Goal: Transaction & Acquisition: Purchase product/service

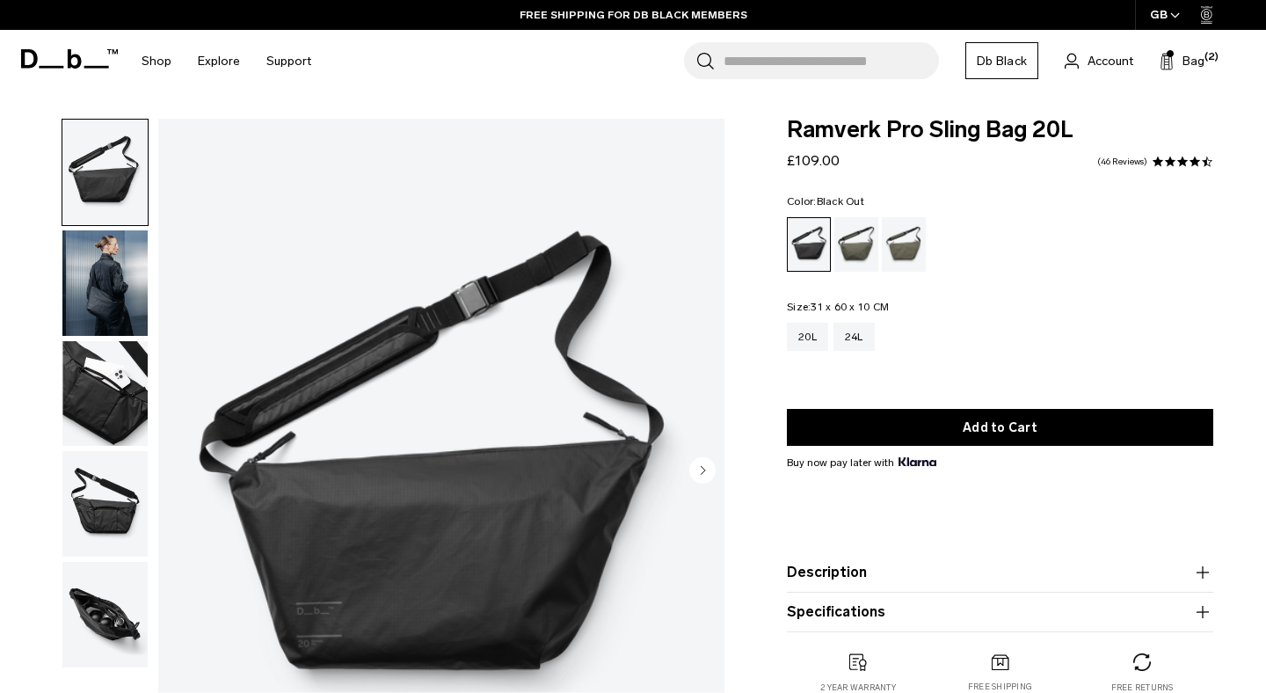
click at [107, 269] on img "button" at bounding box center [104, 282] width 85 height 105
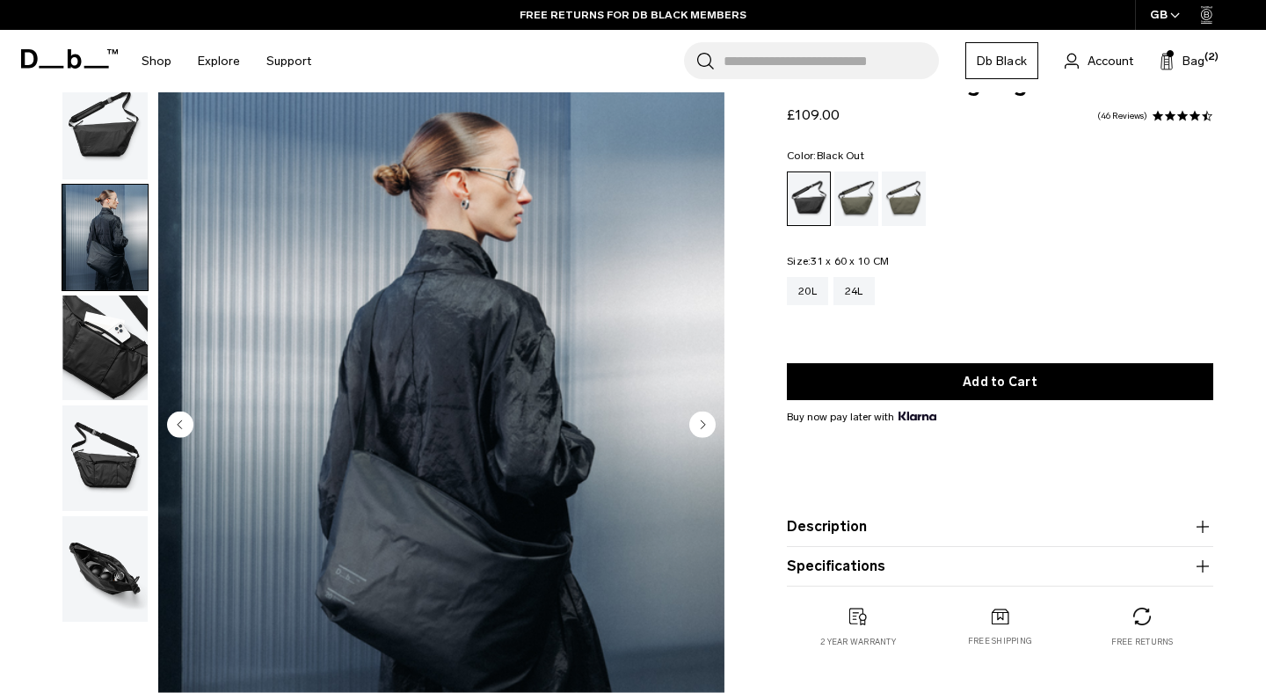
scroll to position [45, 0]
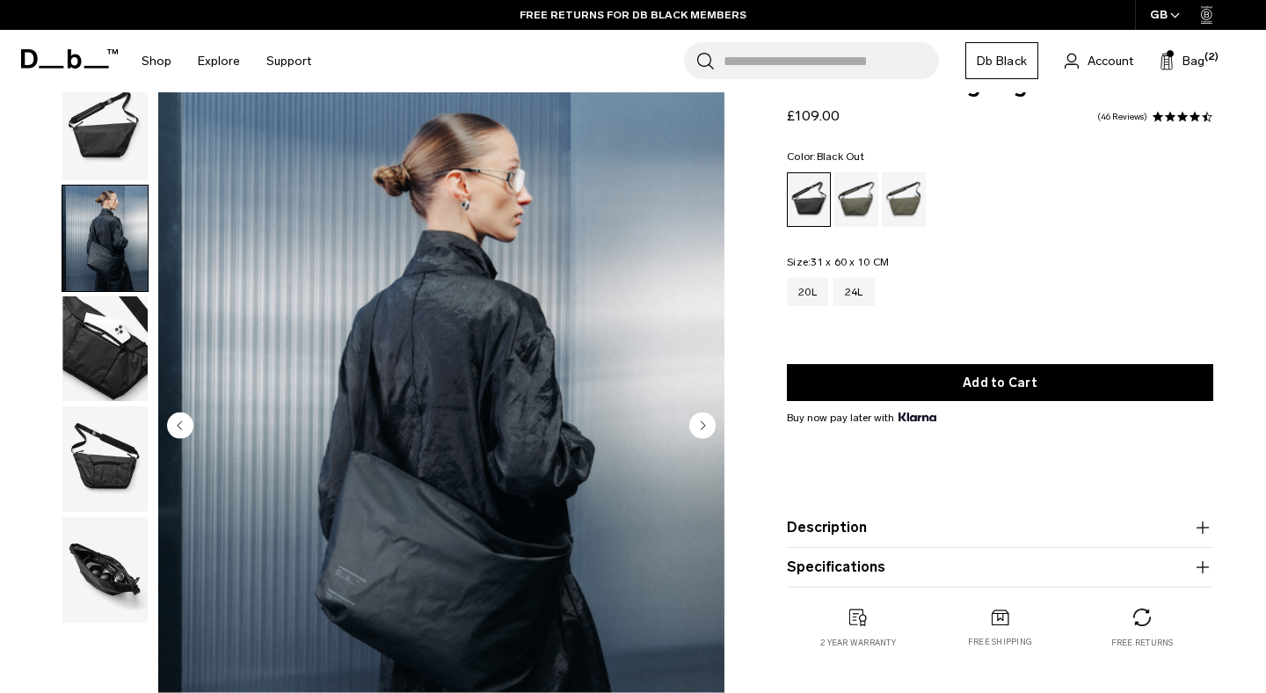
click at [91, 116] on img "button" at bounding box center [104, 127] width 85 height 105
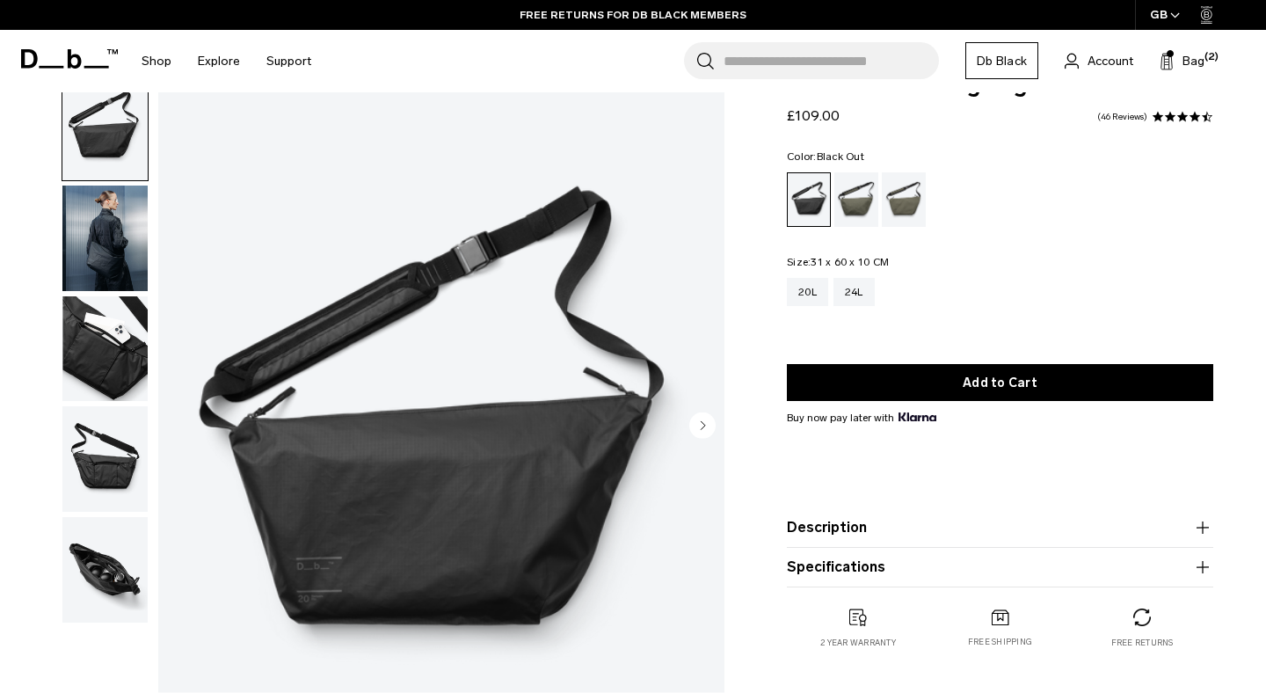
click at [92, 345] on img "button" at bounding box center [104, 348] width 85 height 105
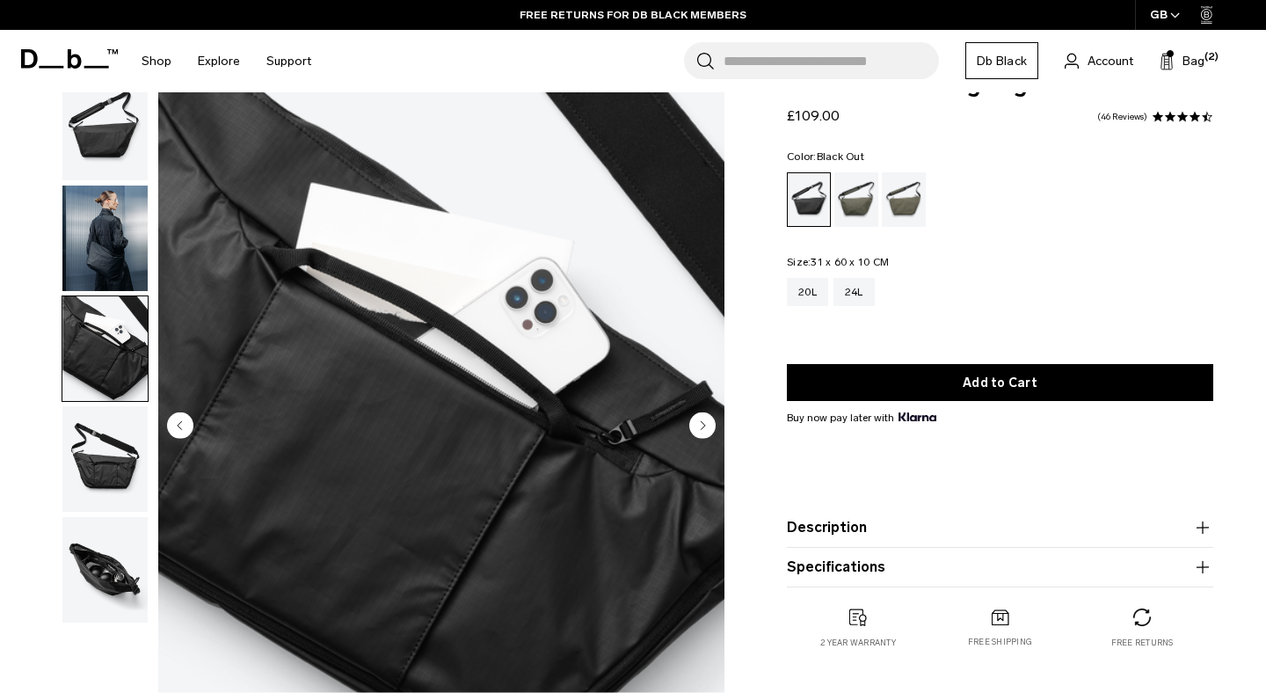
click at [94, 452] on img "button" at bounding box center [104, 458] width 85 height 105
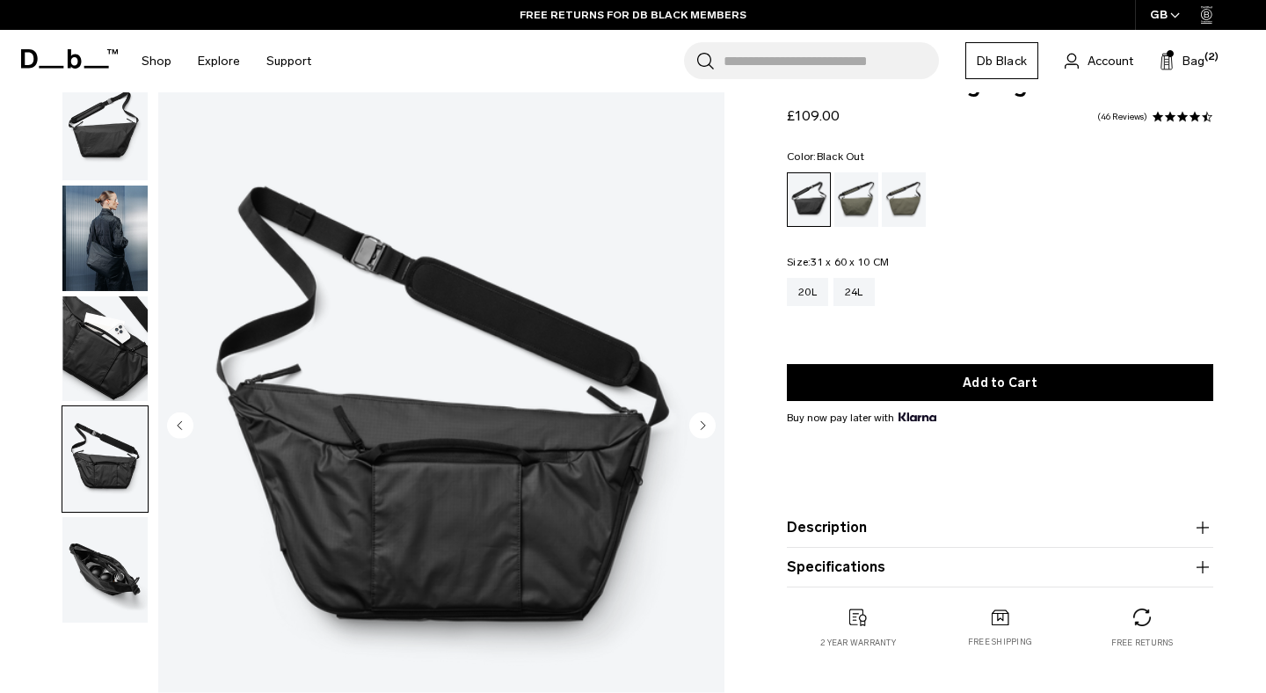
click at [93, 537] on img "button" at bounding box center [104, 569] width 85 height 105
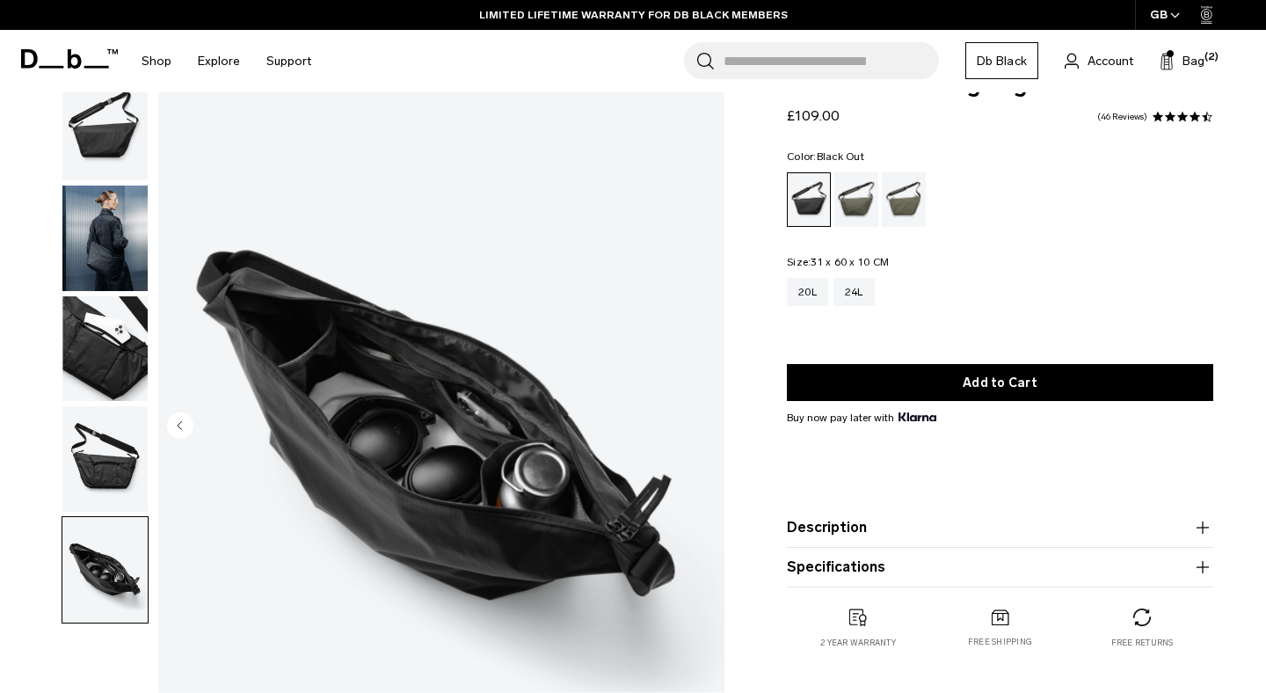
click at [418, 448] on img "5 / 5" at bounding box center [441, 427] width 566 height 707
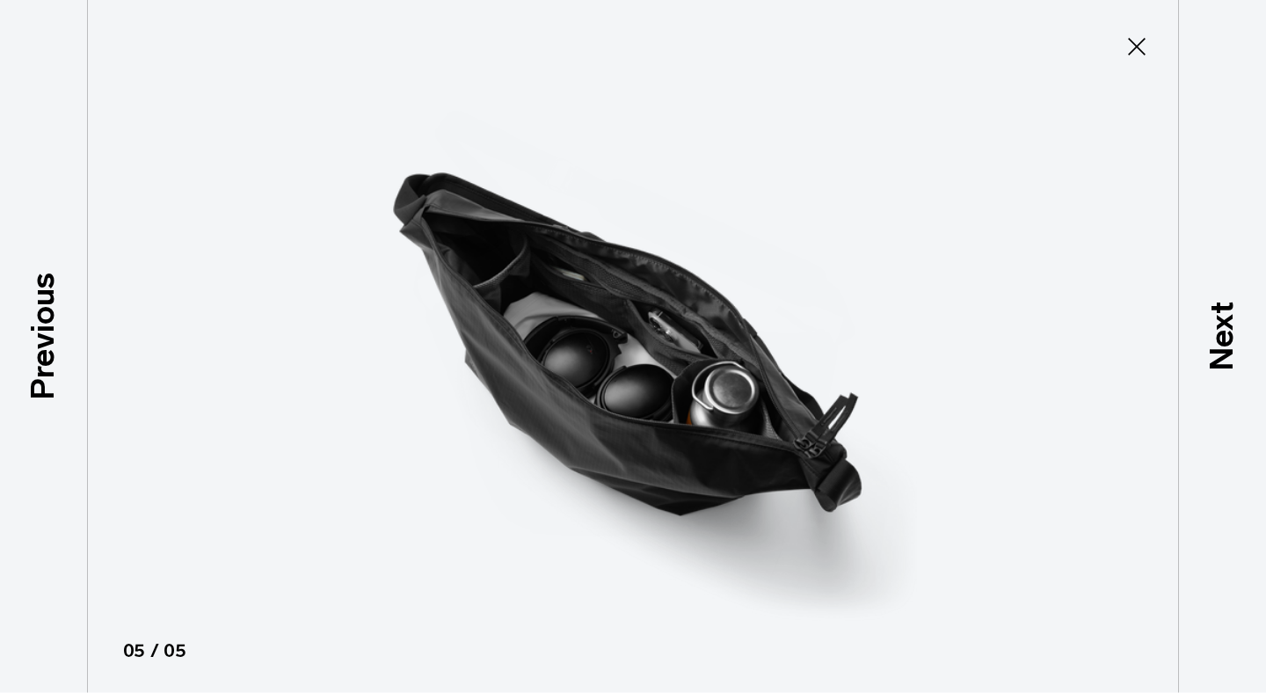
click at [444, 403] on img at bounding box center [632, 346] width 791 height 693
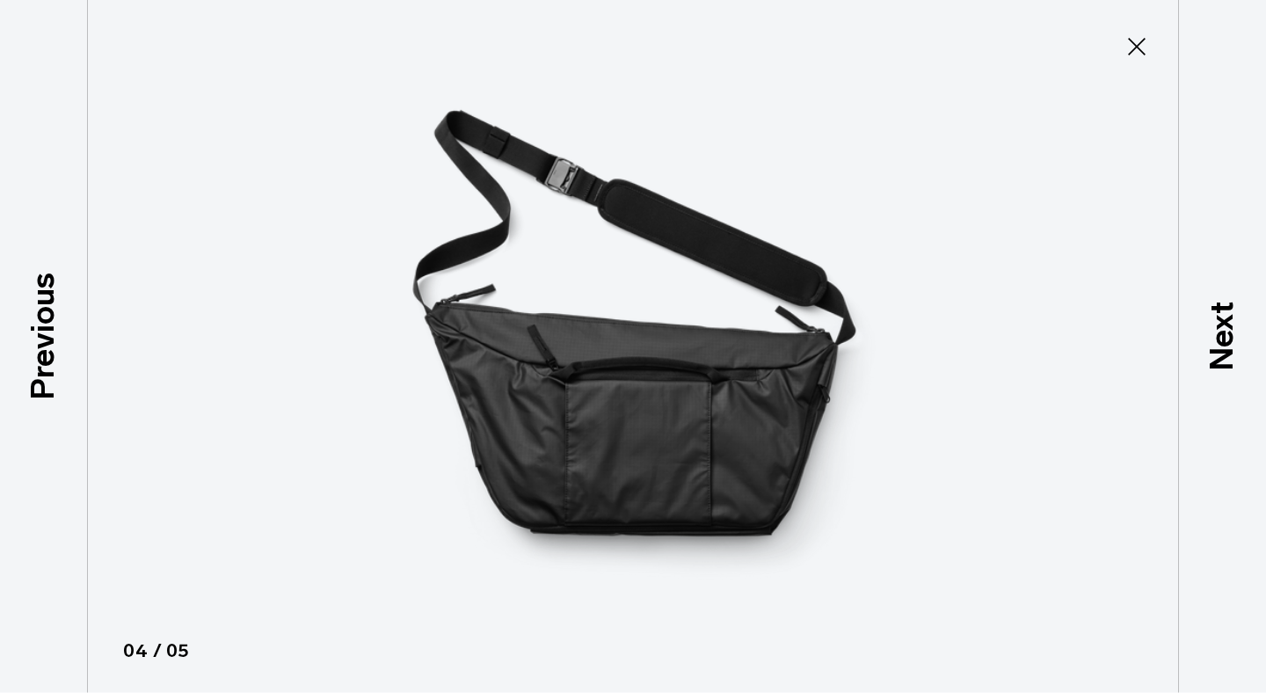
click at [1133, 49] on icon at bounding box center [1137, 47] width 18 height 18
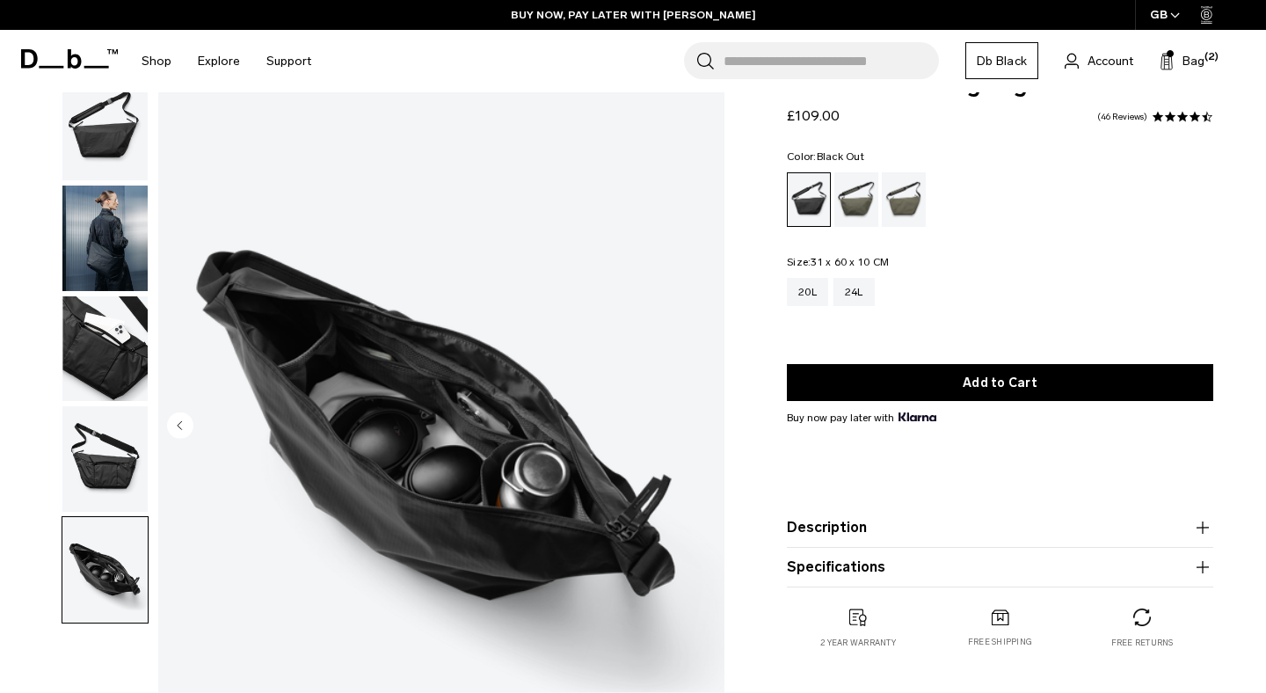
click at [107, 133] on img "button" at bounding box center [104, 127] width 85 height 105
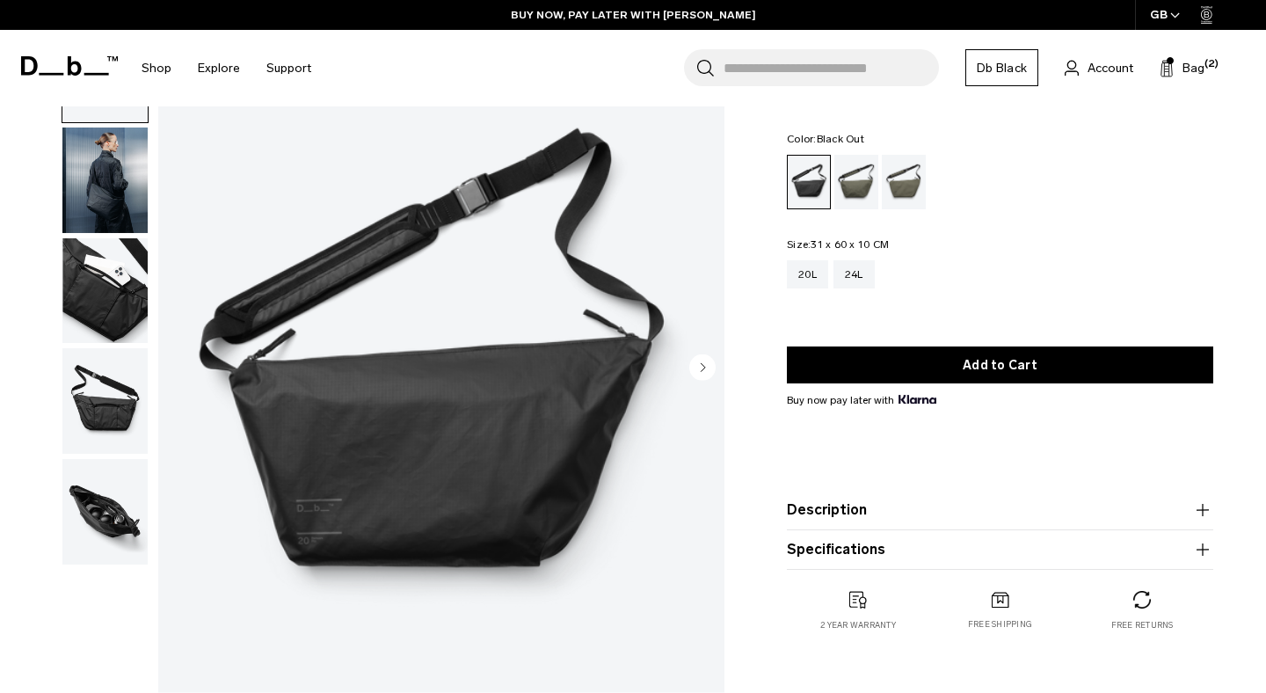
scroll to position [118, 0]
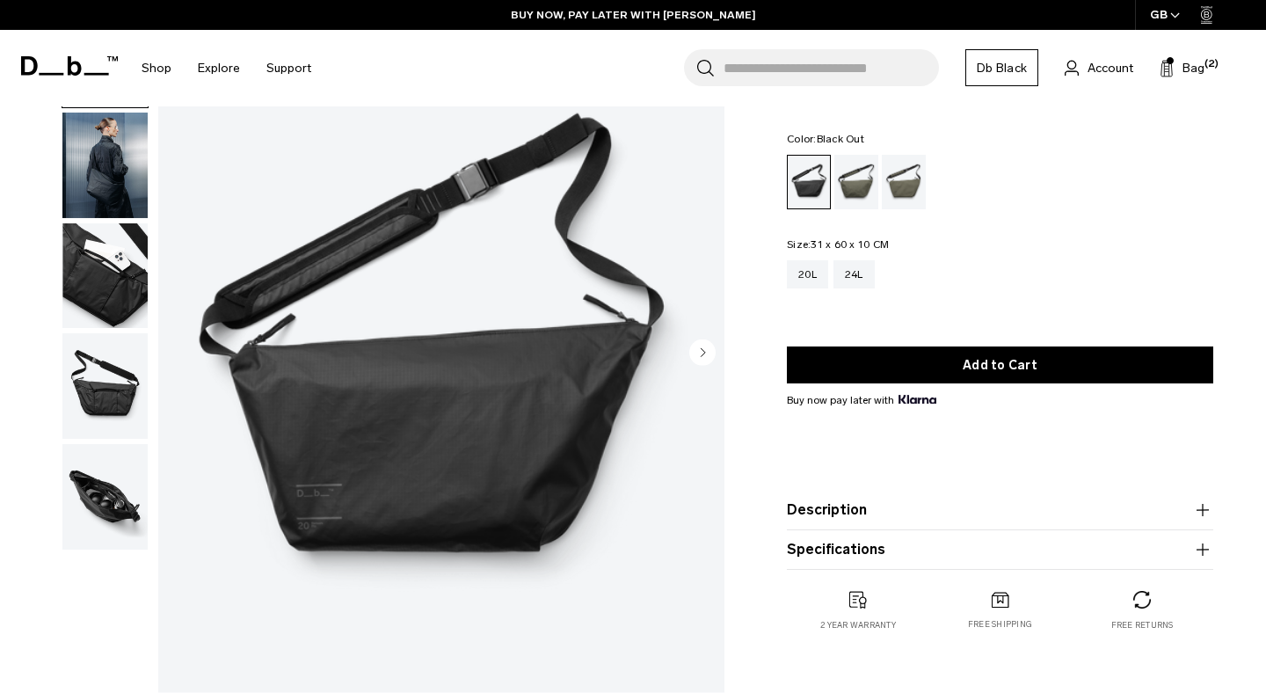
click at [863, 550] on button "Specifications" at bounding box center [1000, 549] width 426 height 21
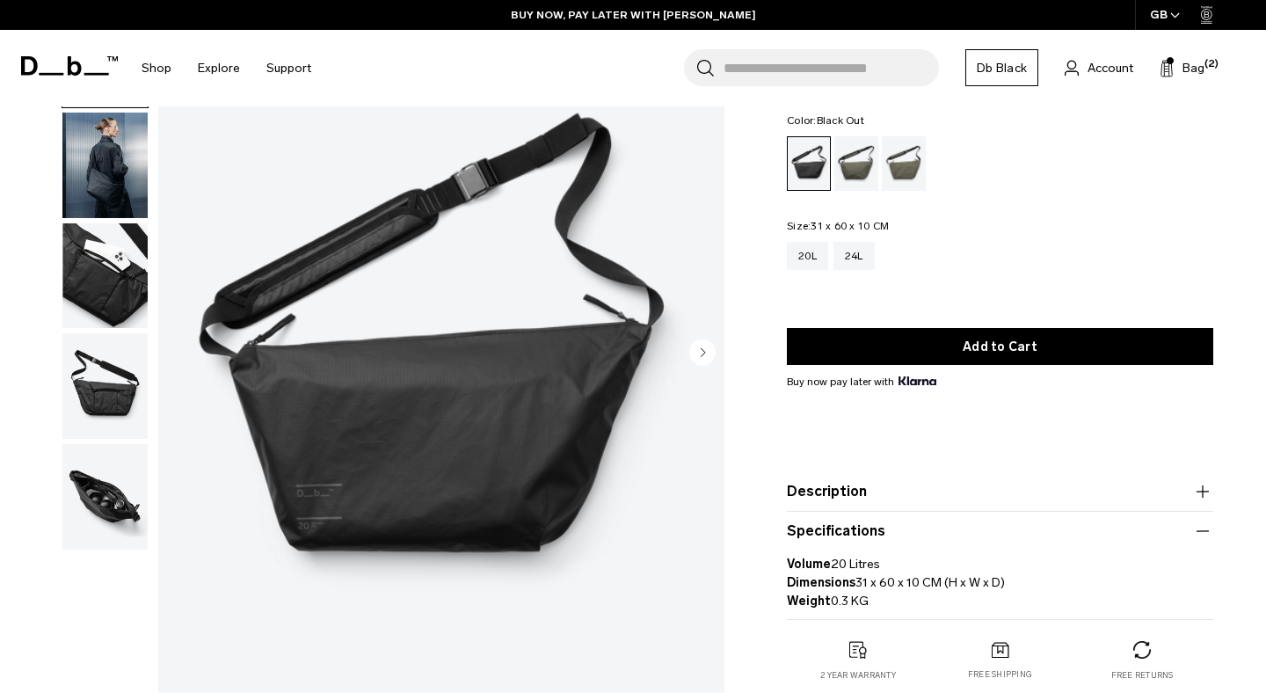
click at [862, 519] on product-accordion "Specifications Volume 20 Litres Dimensions 31 x 60 x 10 CM (H x W x D) Weight 0…" at bounding box center [1000, 566] width 426 height 108
click at [862, 501] on button "Description" at bounding box center [1000, 491] width 426 height 21
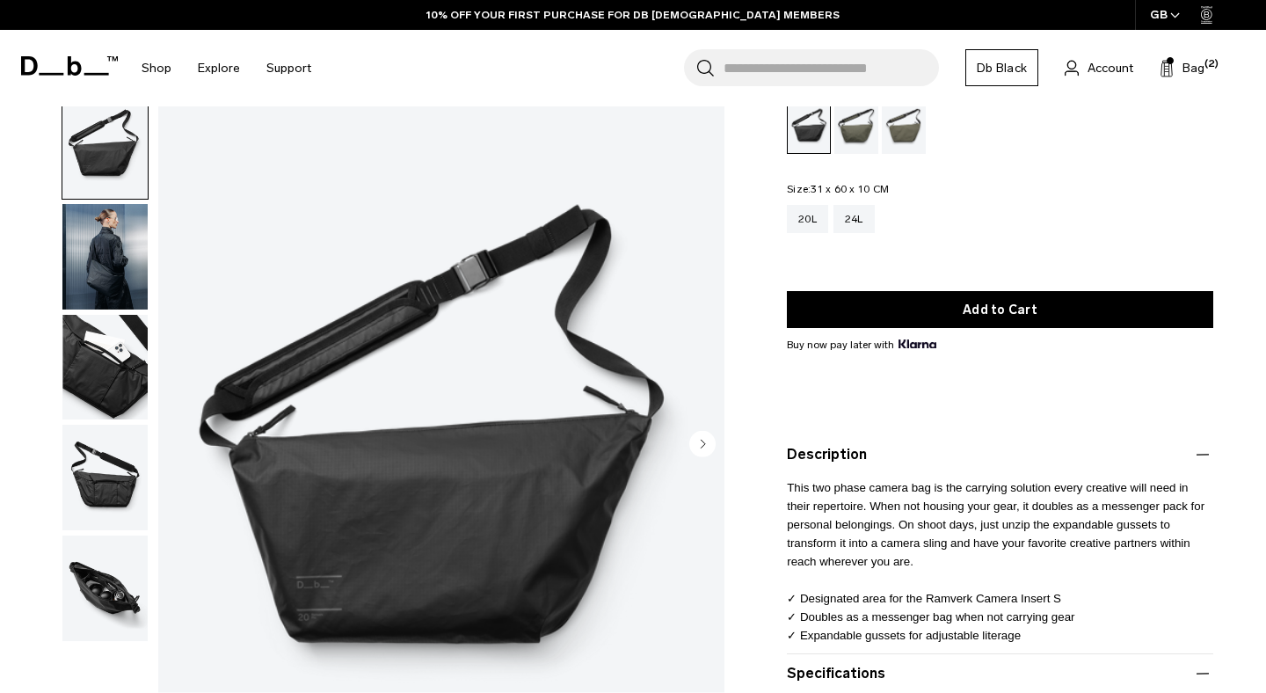
scroll to position [0, 0]
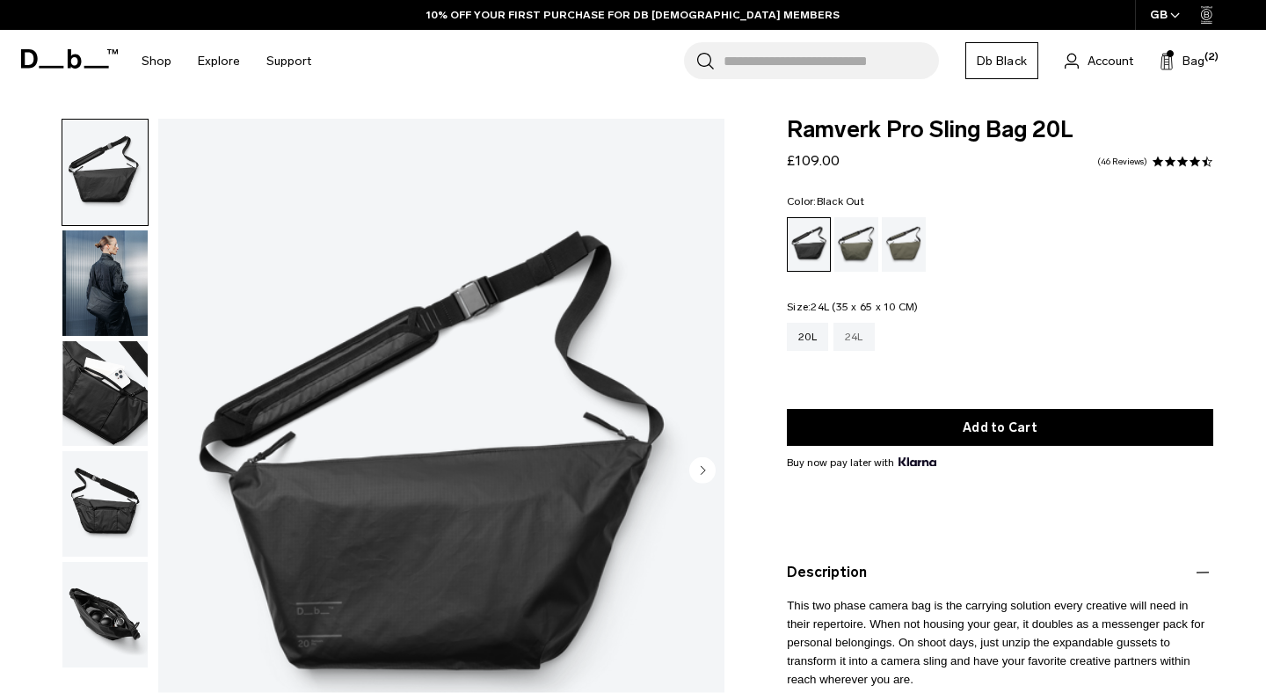
click at [854, 332] on div "24L" at bounding box center [853, 337] width 41 height 28
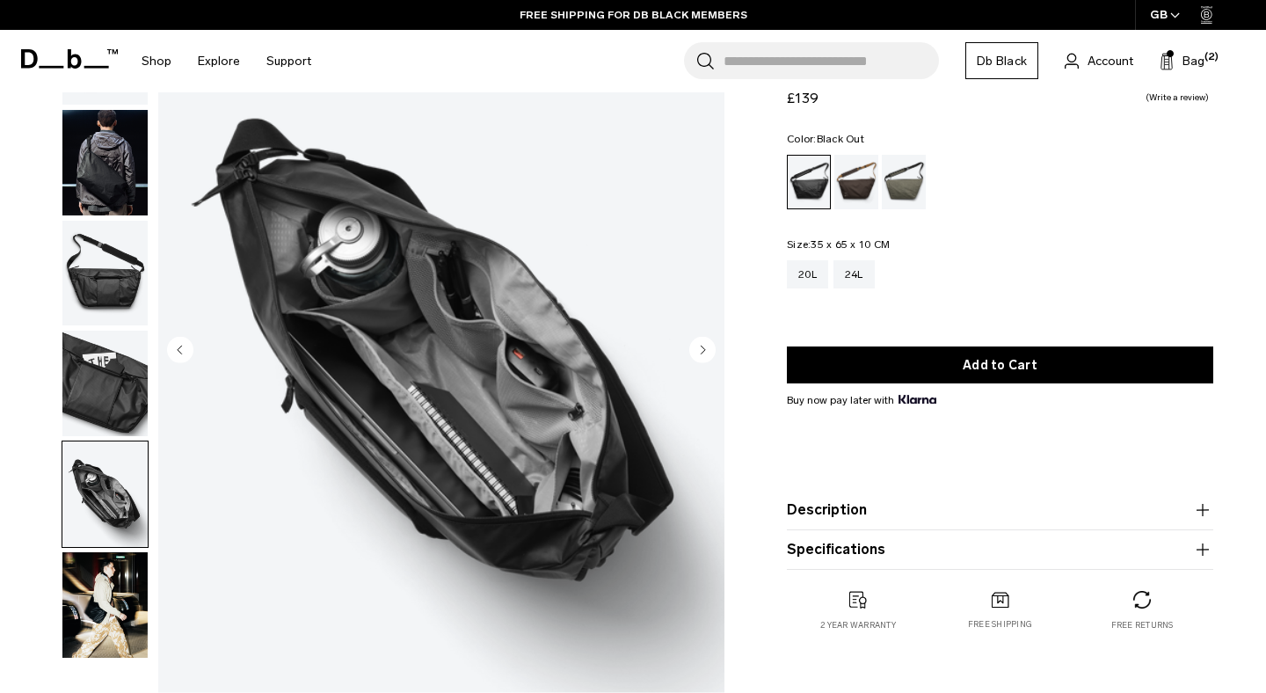
scroll to position [120, 0]
click at [837, 505] on button "Description" at bounding box center [1000, 509] width 426 height 21
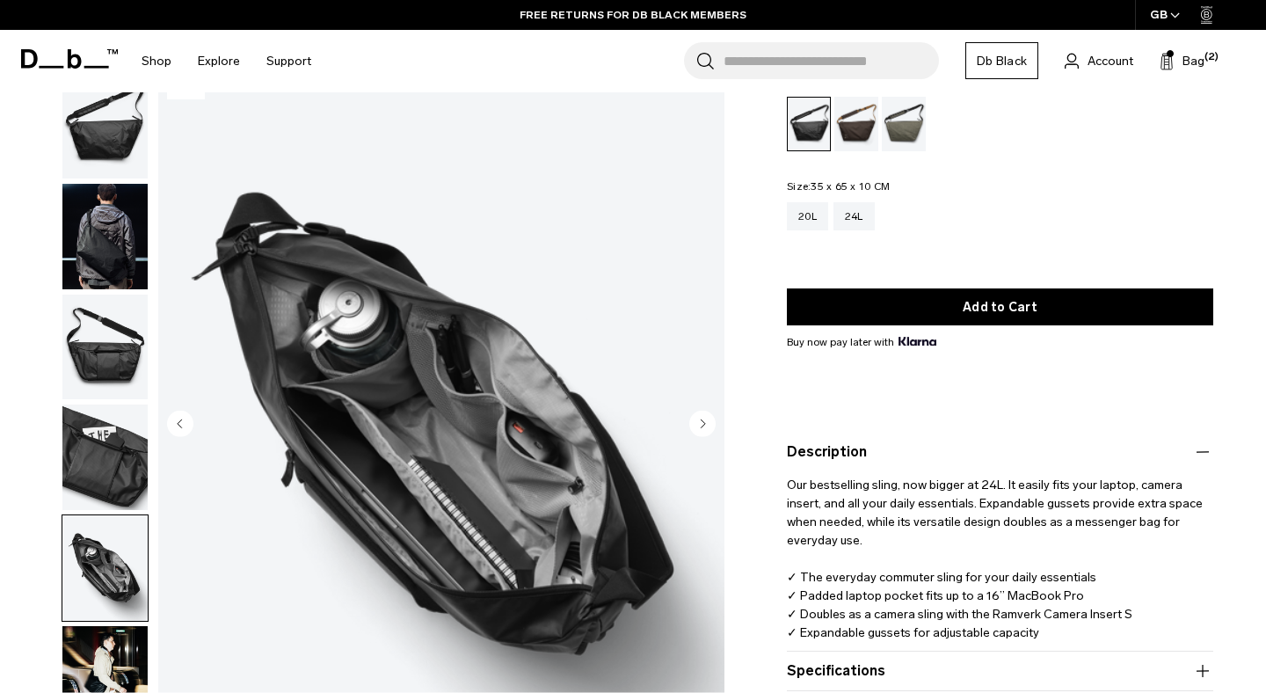
scroll to position [0, 0]
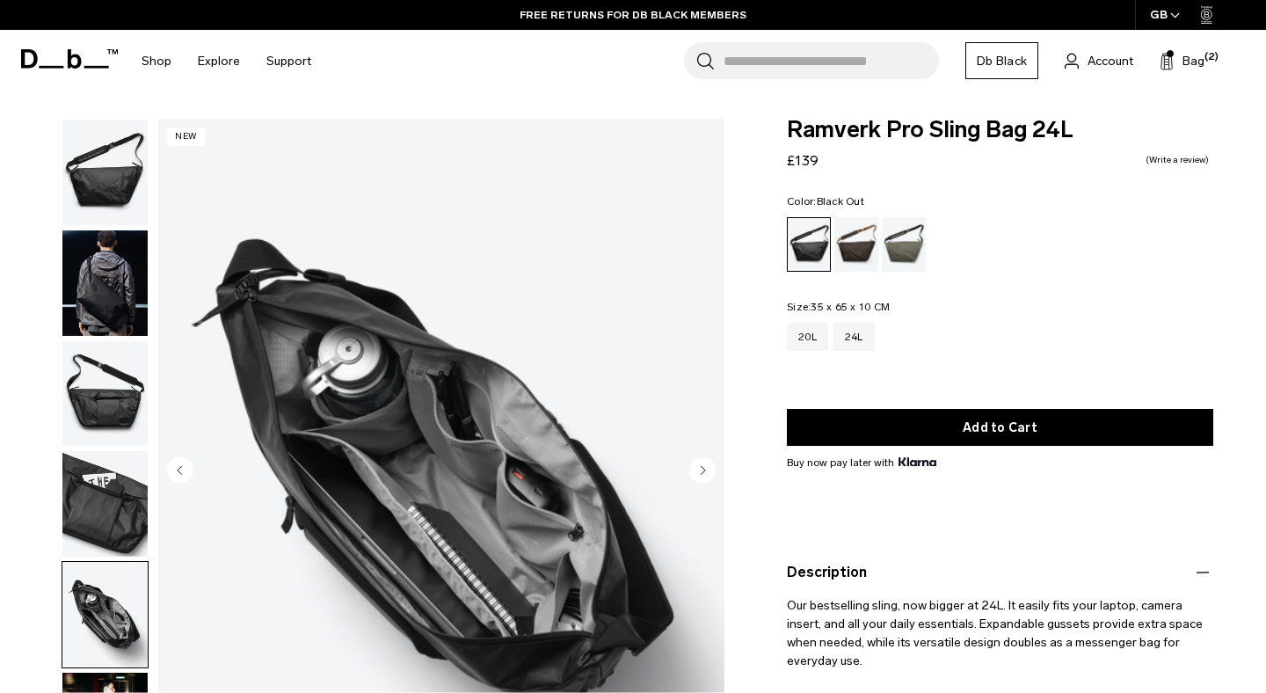
click at [88, 183] on img "button" at bounding box center [104, 172] width 85 height 105
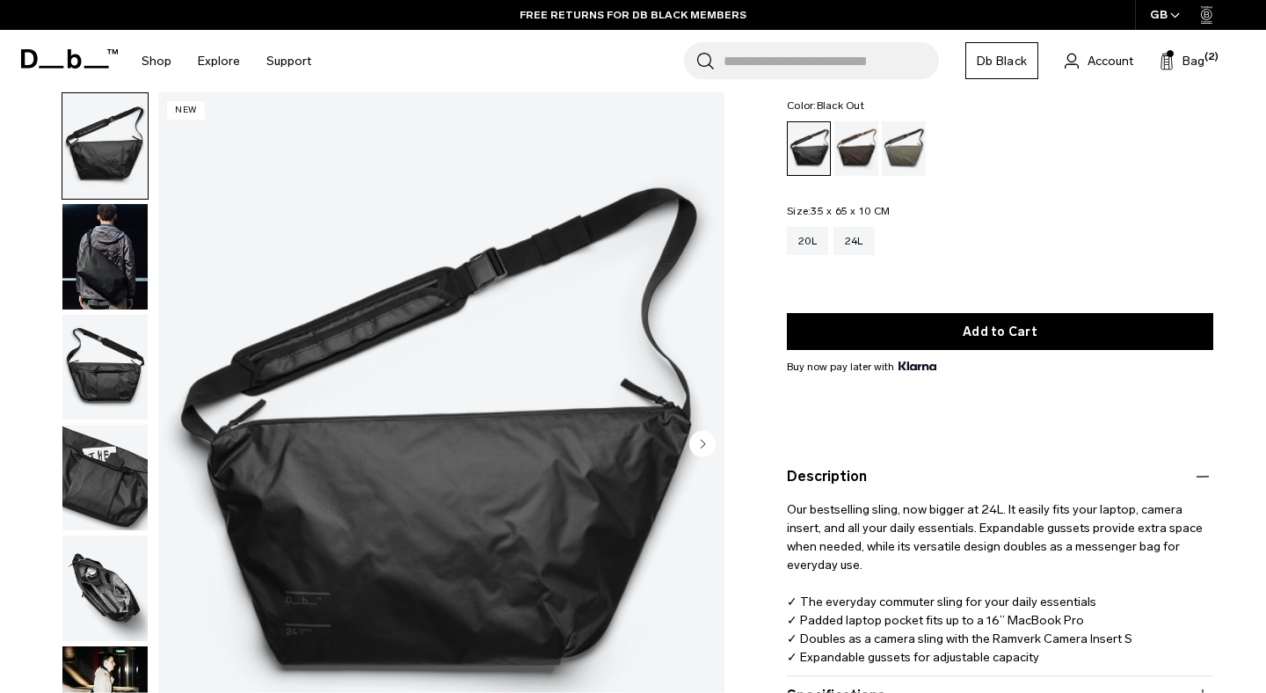
scroll to position [98, 0]
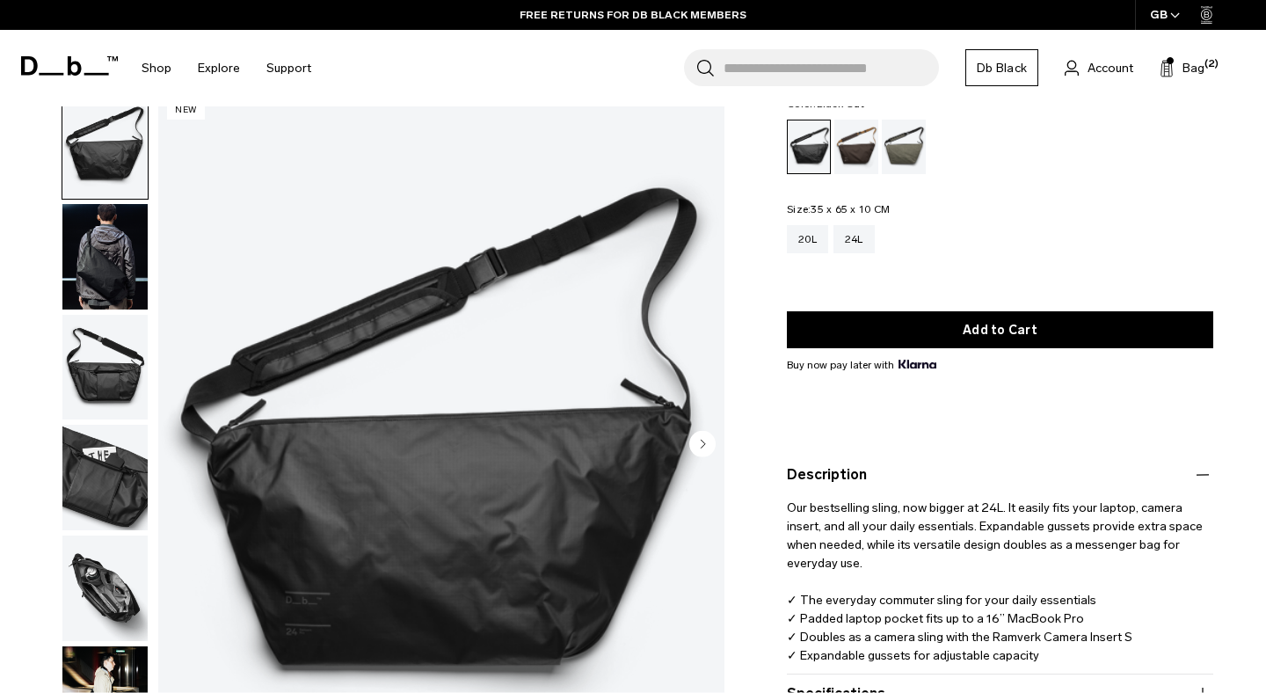
click at [112, 229] on img "button" at bounding box center [104, 256] width 85 height 105
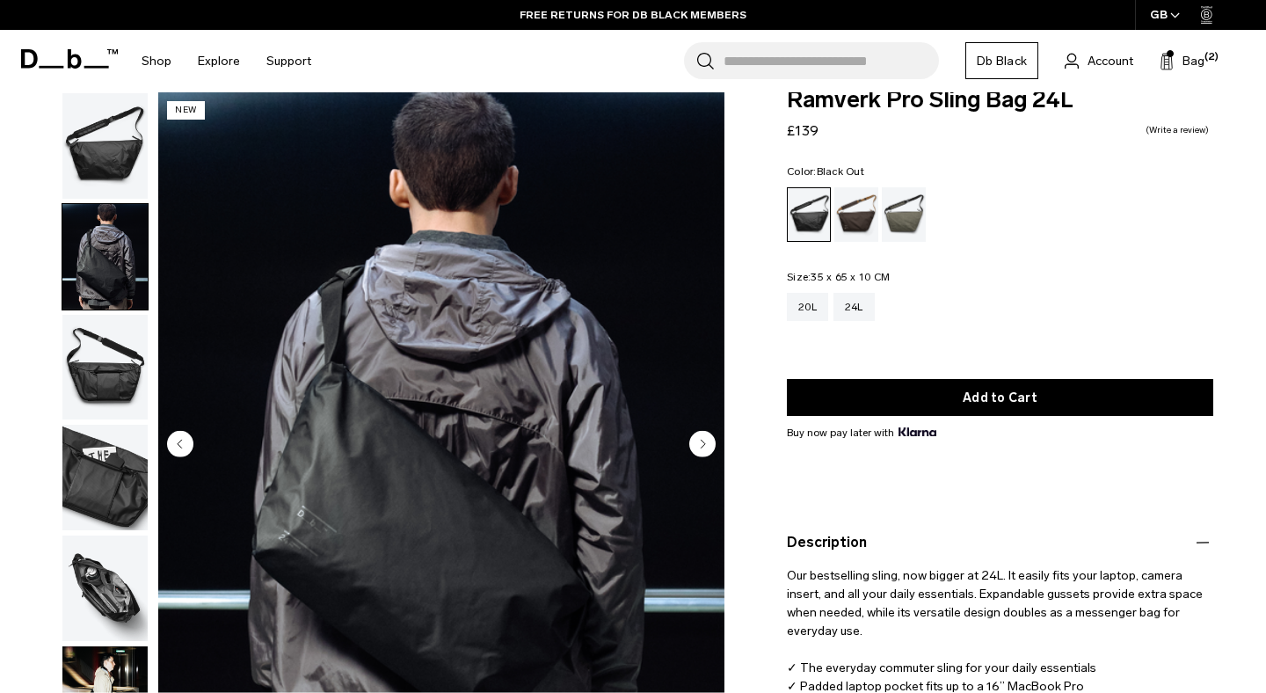
scroll to position [0, 0]
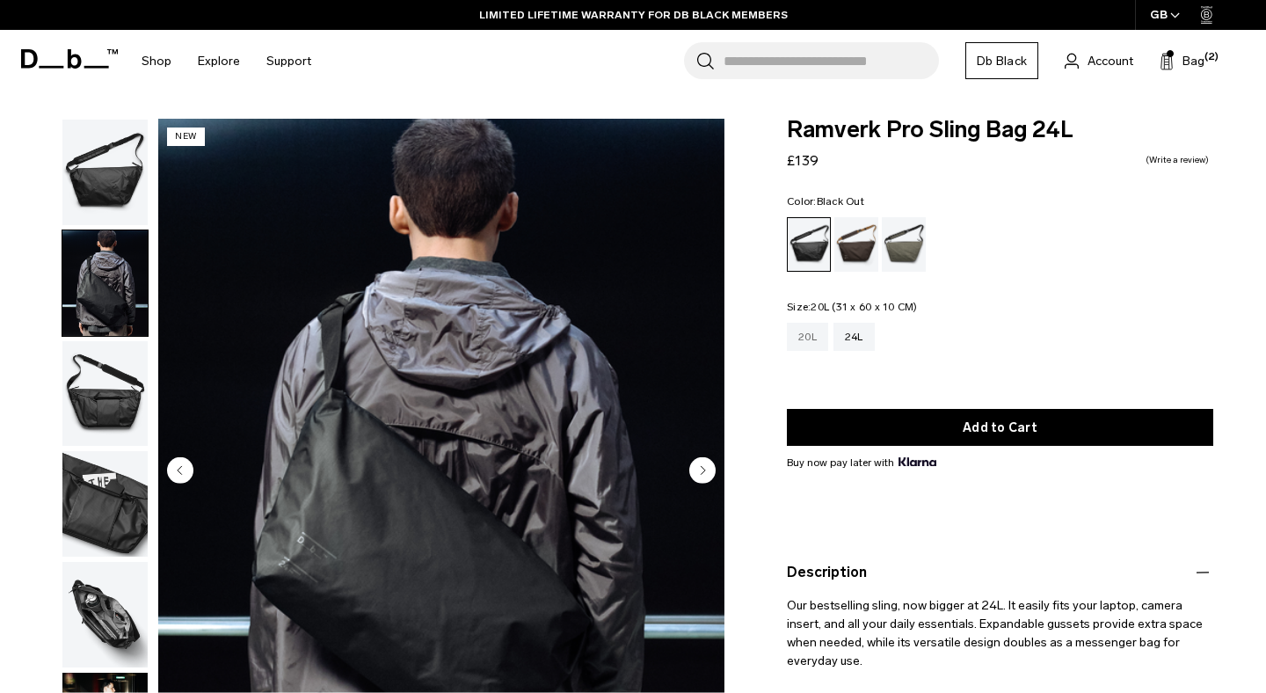
click at [812, 333] on div "20L" at bounding box center [807, 337] width 41 height 28
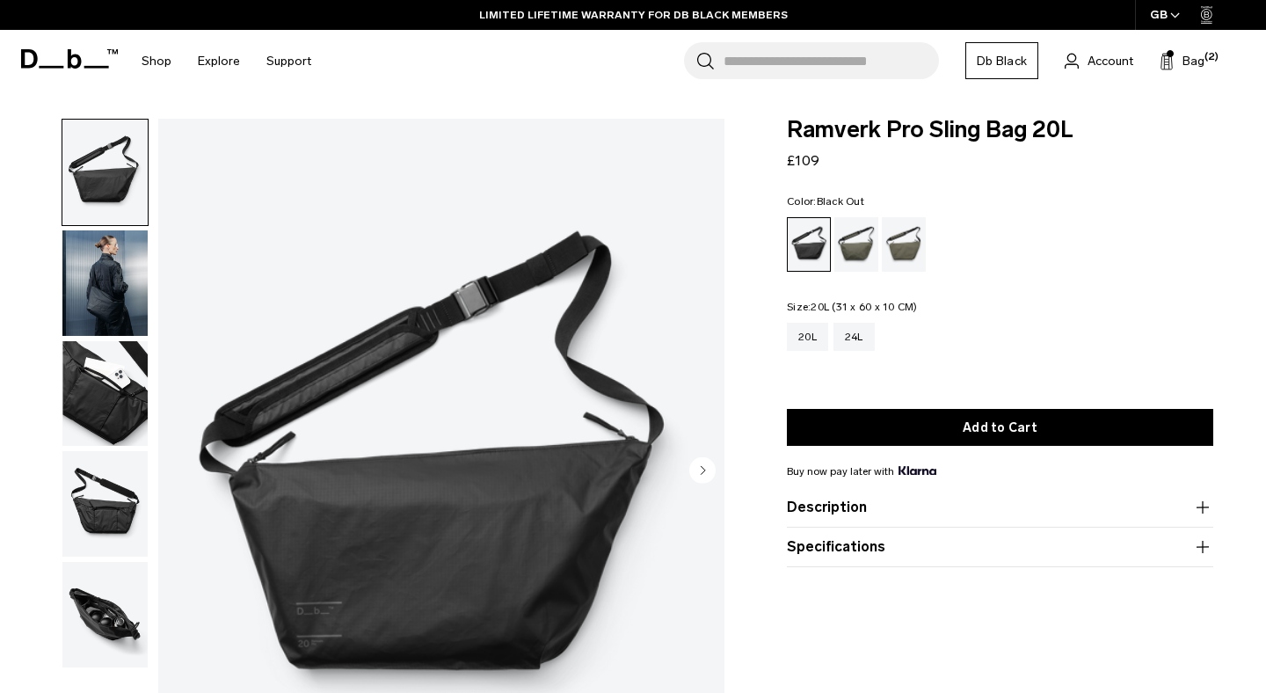
scroll to position [39, 0]
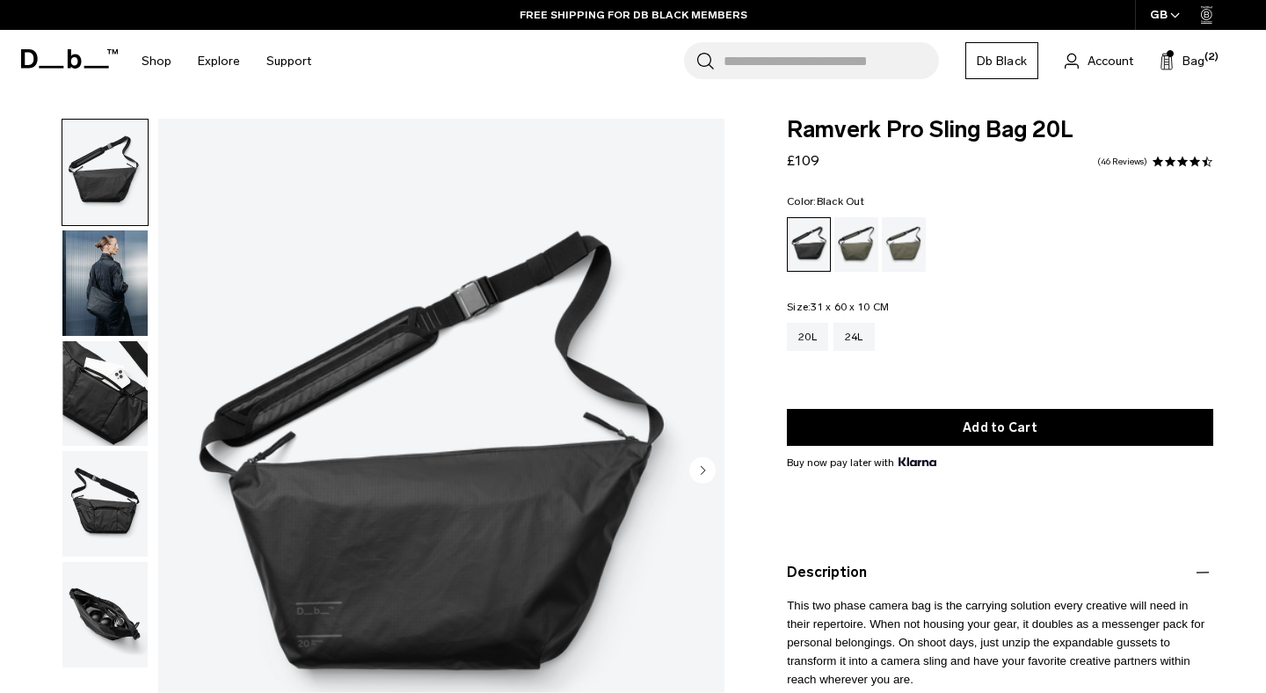
click at [120, 270] on img "button" at bounding box center [104, 282] width 85 height 105
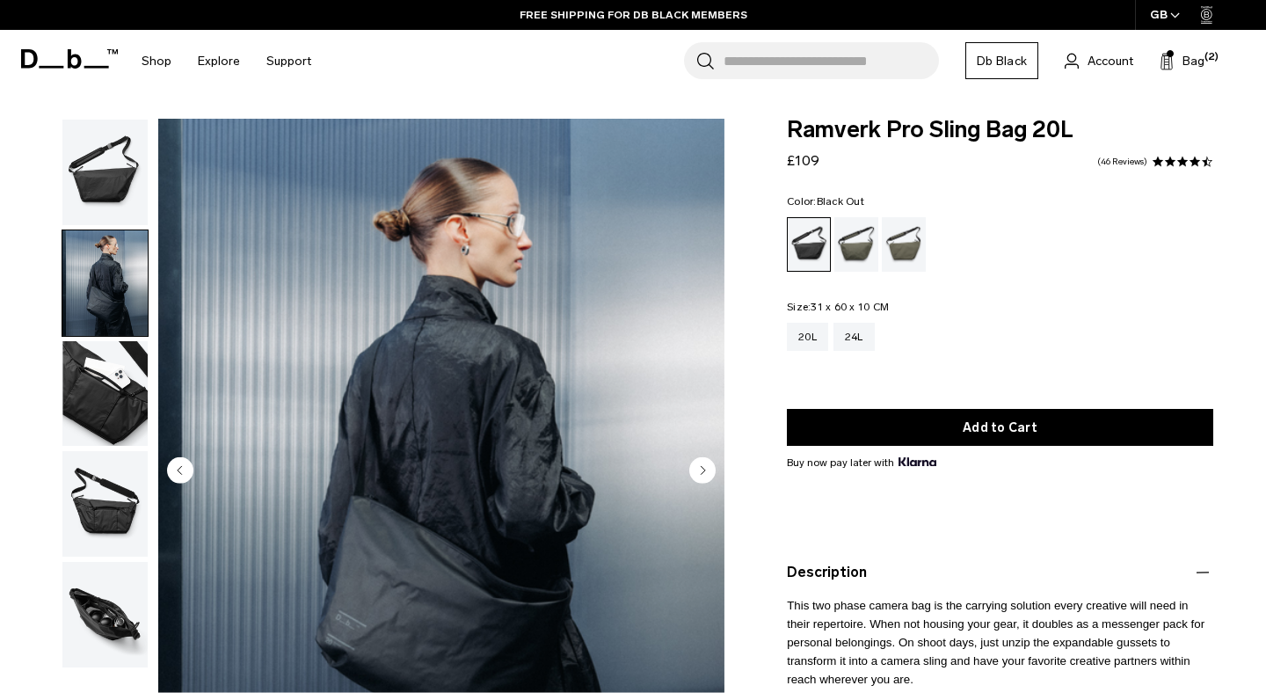
click at [118, 386] on img "button" at bounding box center [104, 393] width 85 height 105
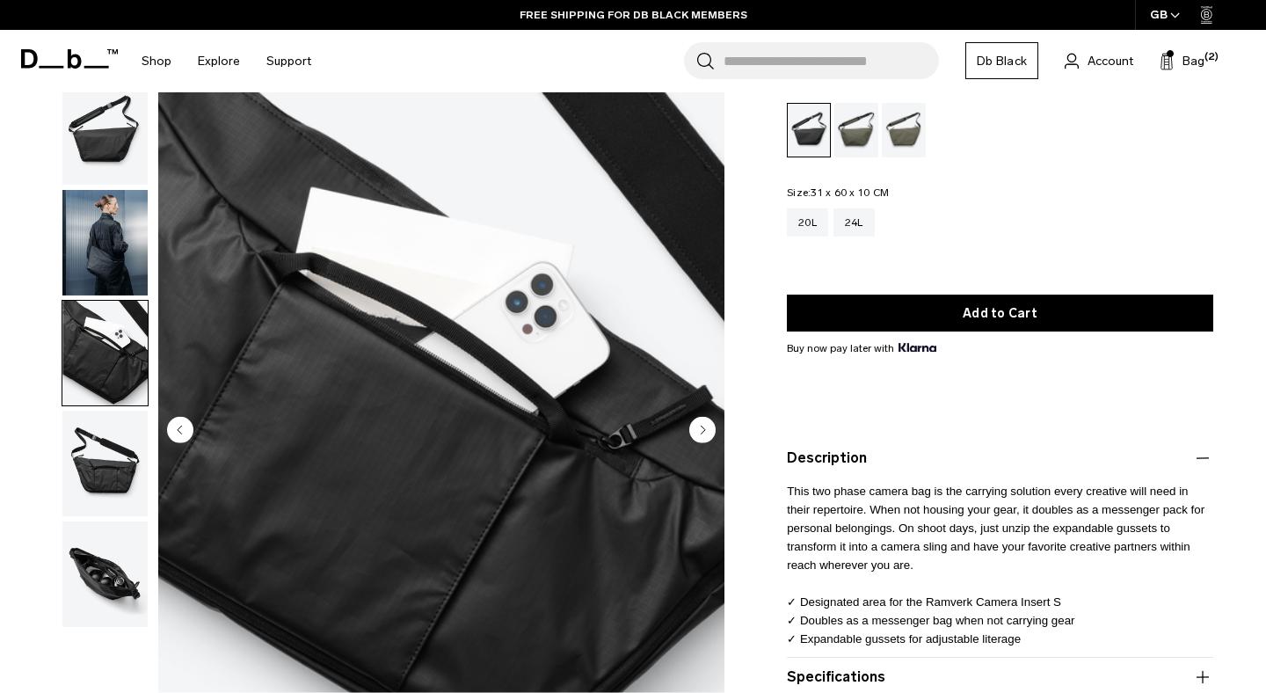
scroll to position [113, 0]
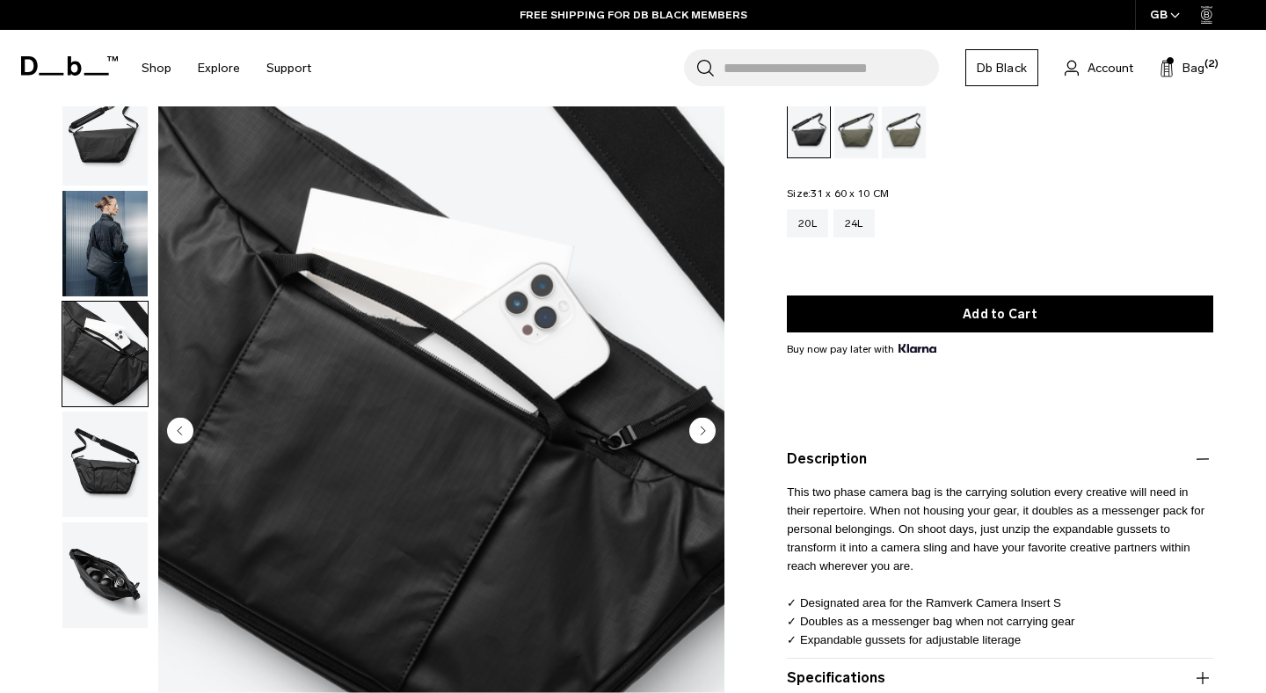
click at [101, 433] on img "button" at bounding box center [104, 463] width 85 height 105
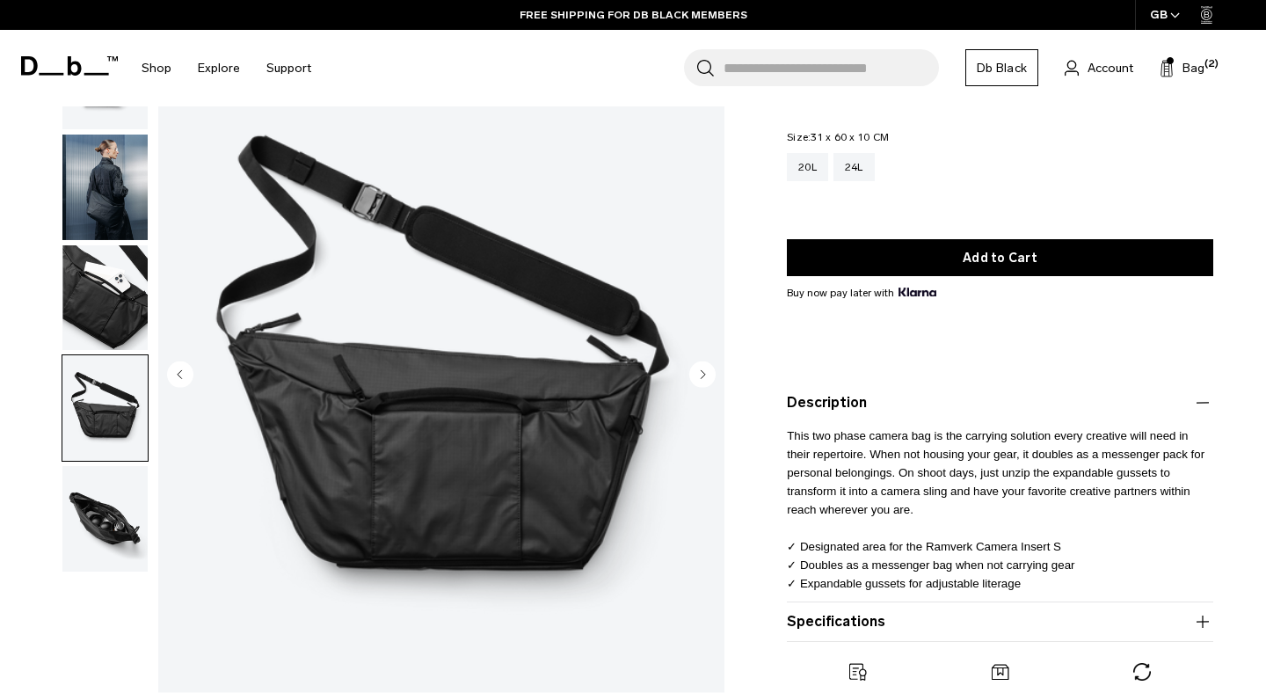
scroll to position [171, 0]
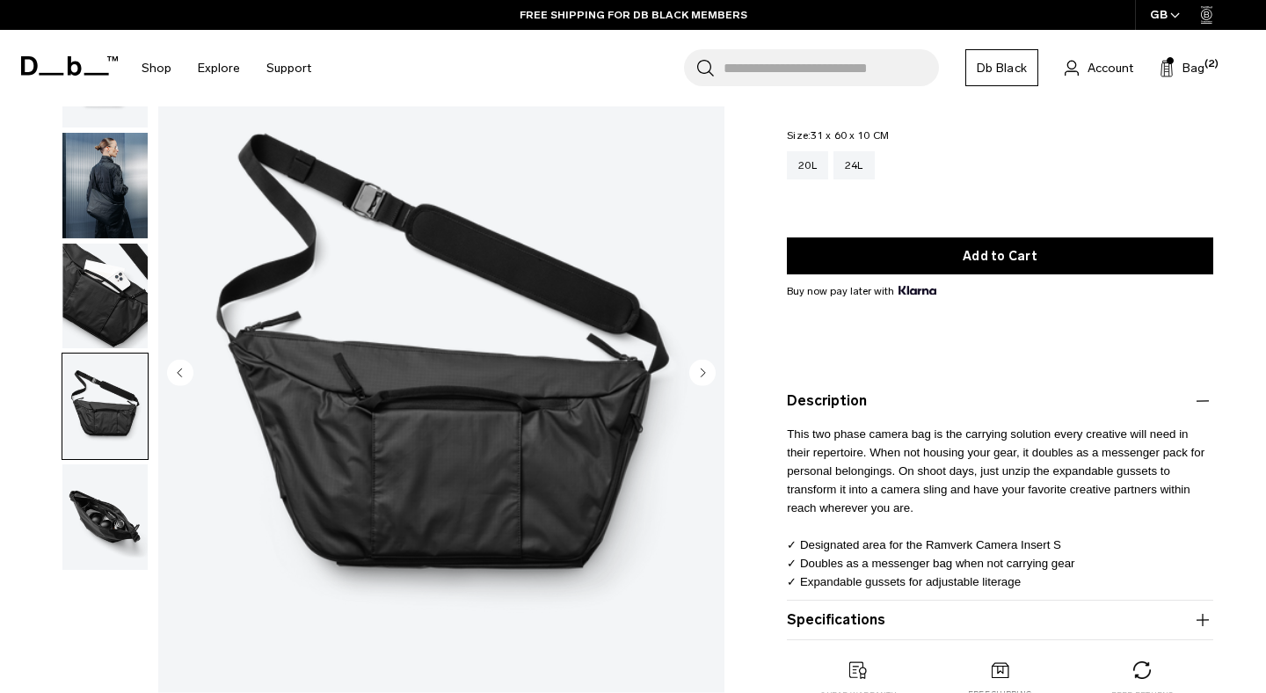
click at [114, 531] on img "button" at bounding box center [104, 516] width 85 height 105
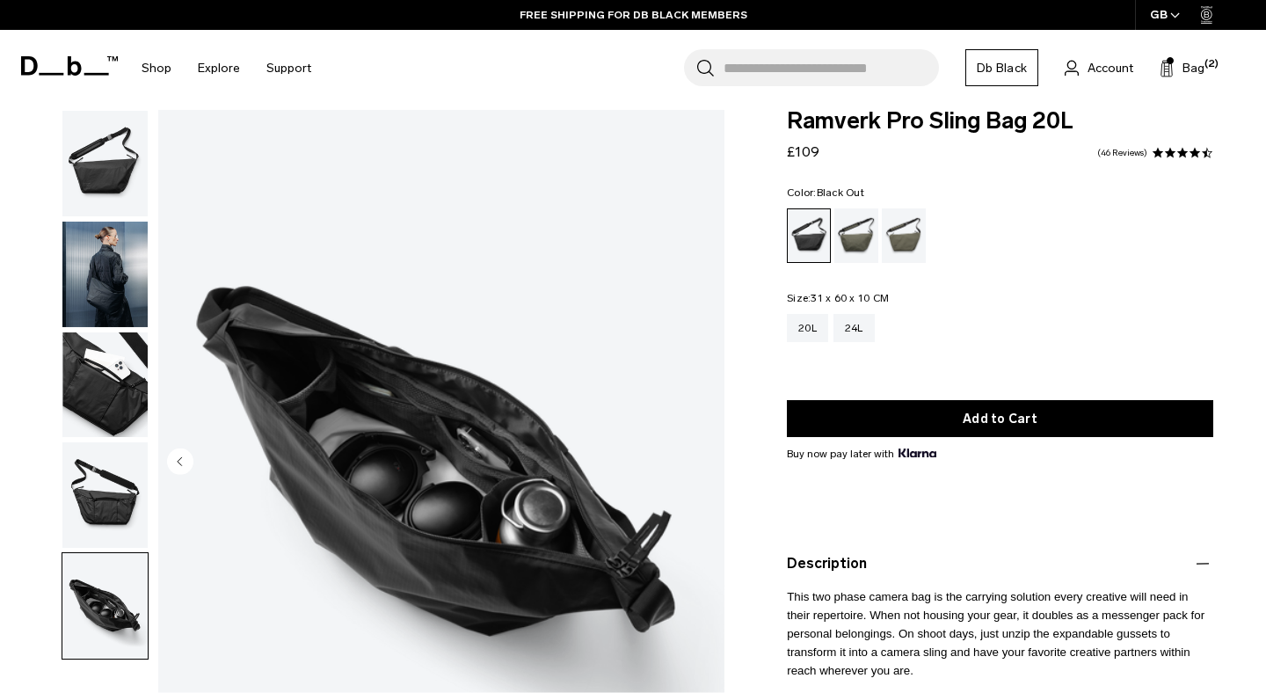
scroll to position [0, 0]
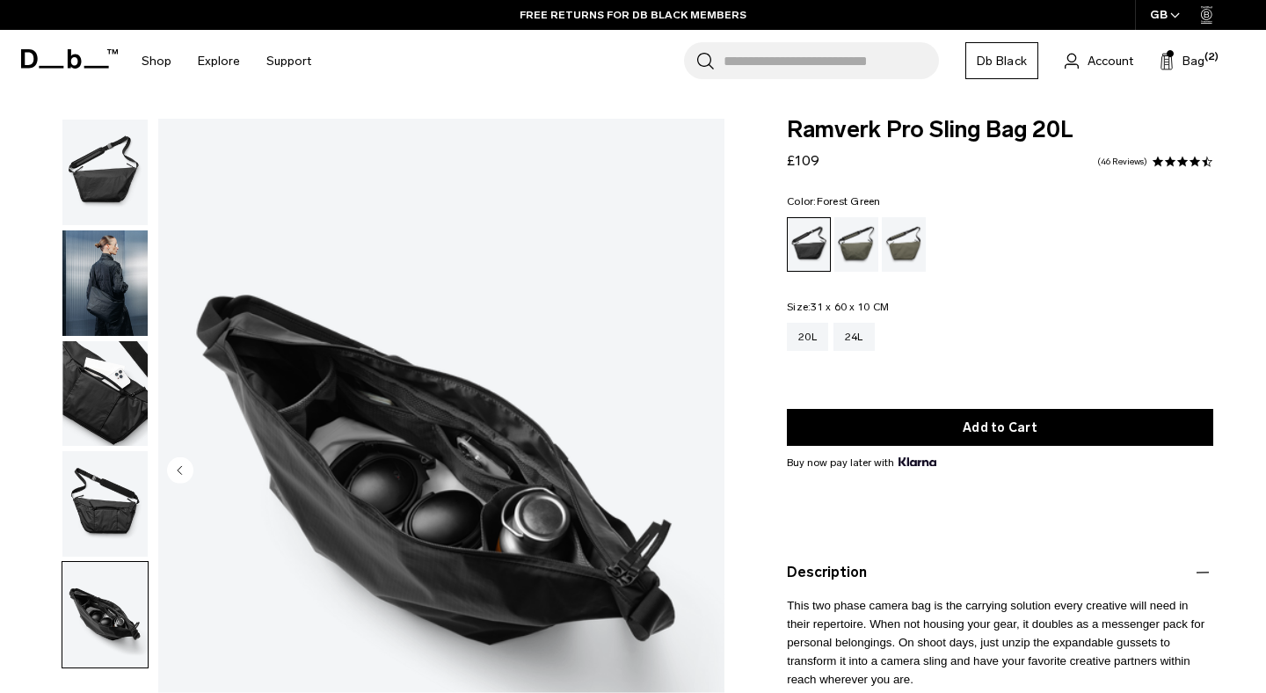
click at [861, 250] on div "Forest Green" at bounding box center [856, 244] width 45 height 55
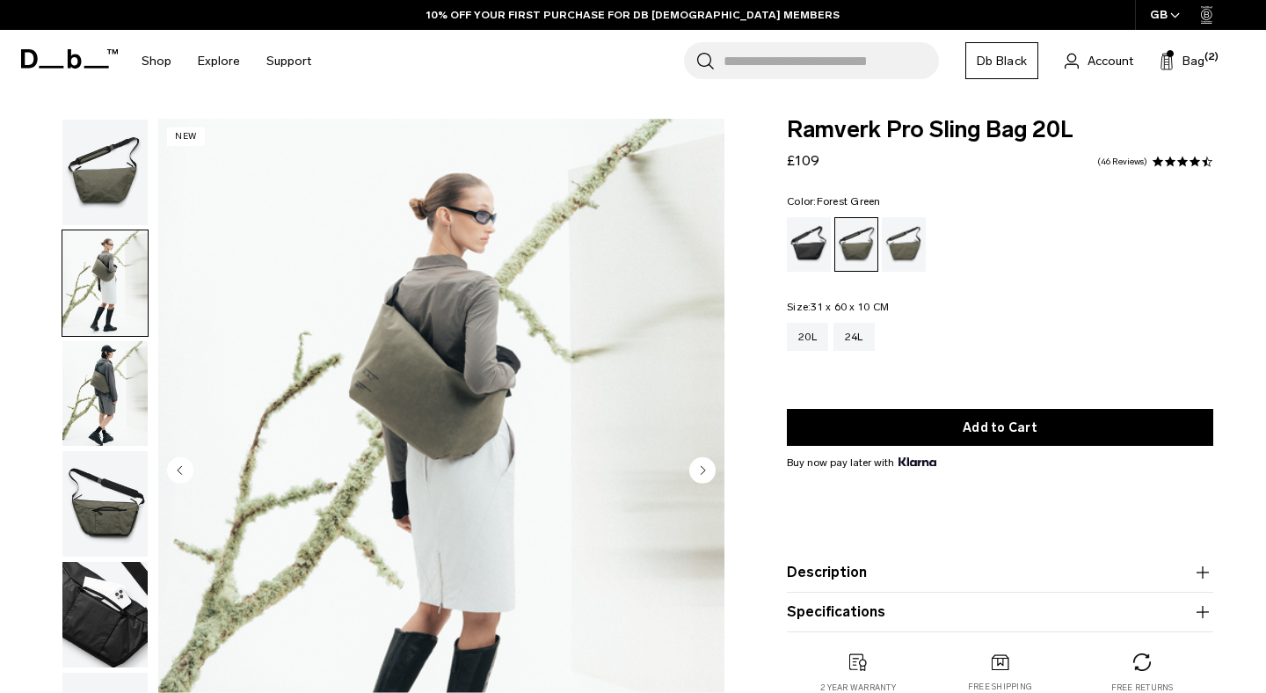
click at [104, 425] on img "button" at bounding box center [104, 393] width 85 height 105
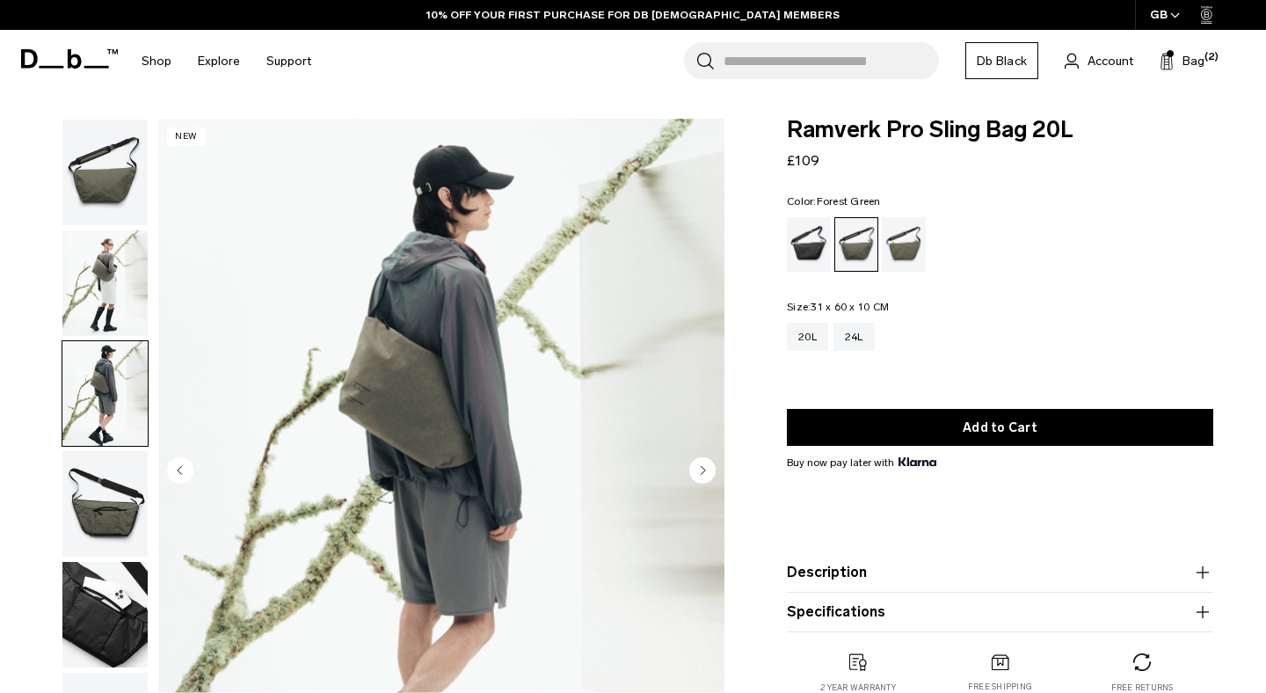
click at [110, 485] on img "button" at bounding box center [104, 503] width 85 height 105
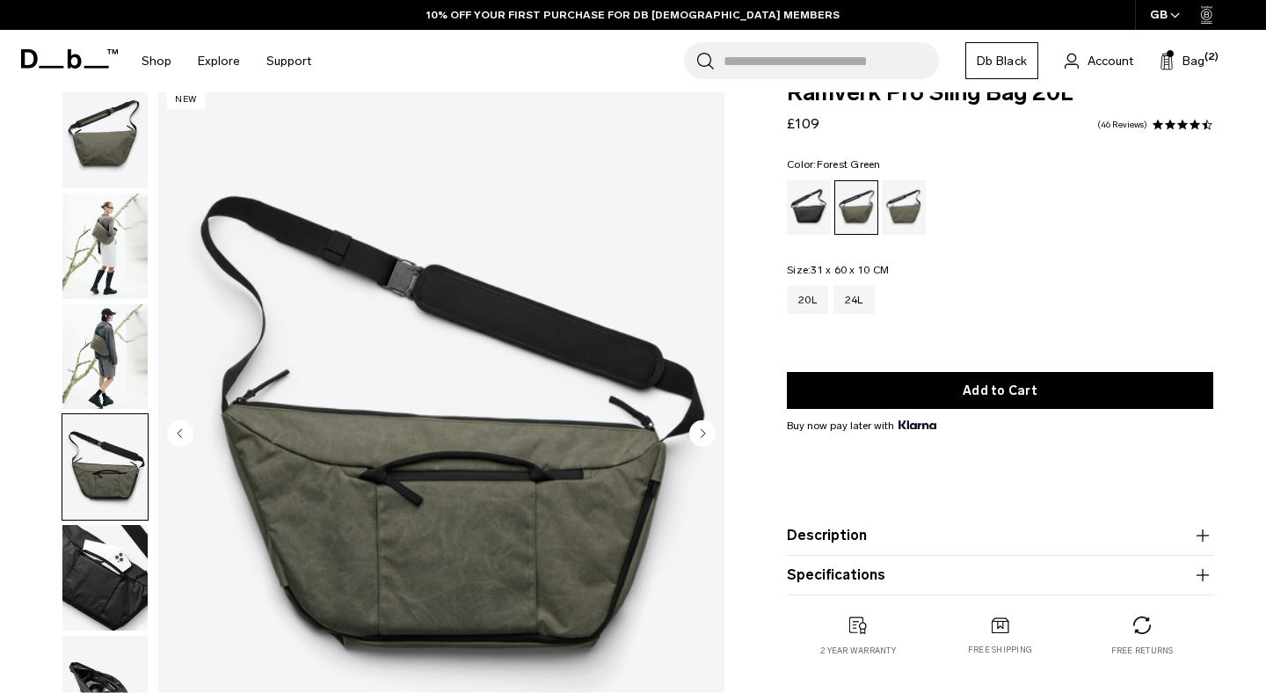
scroll to position [54, 0]
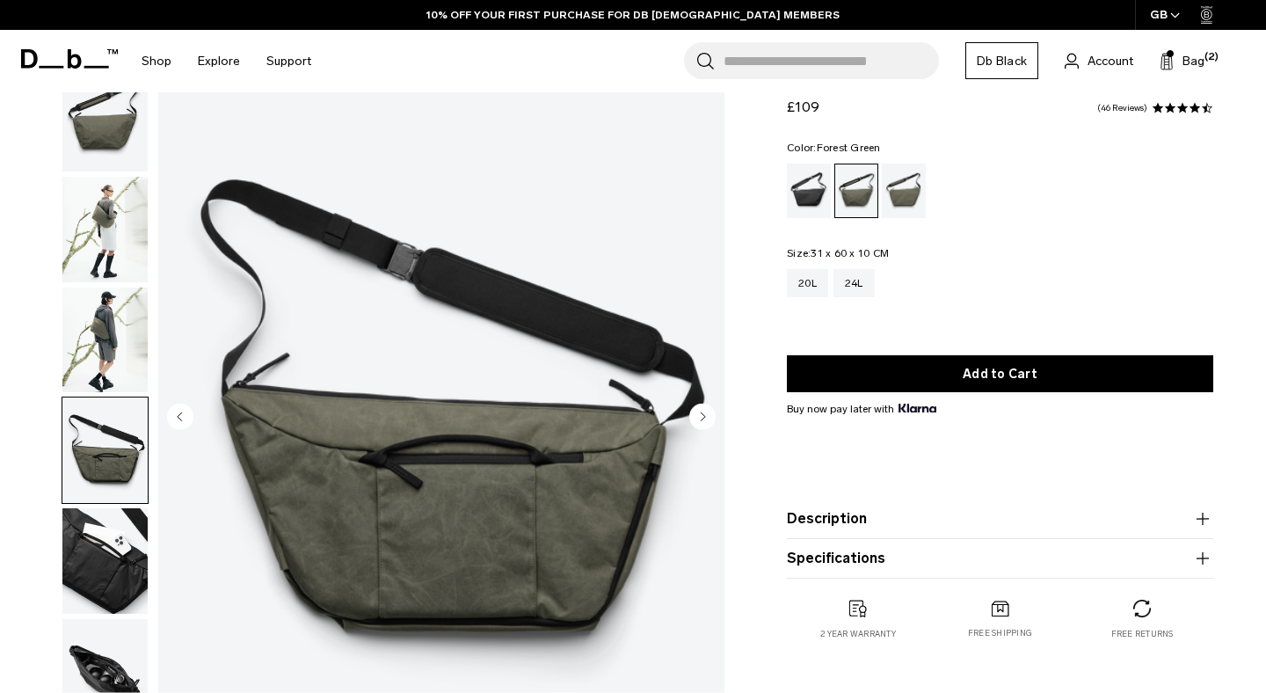
click at [120, 557] on img "button" at bounding box center [104, 560] width 85 height 105
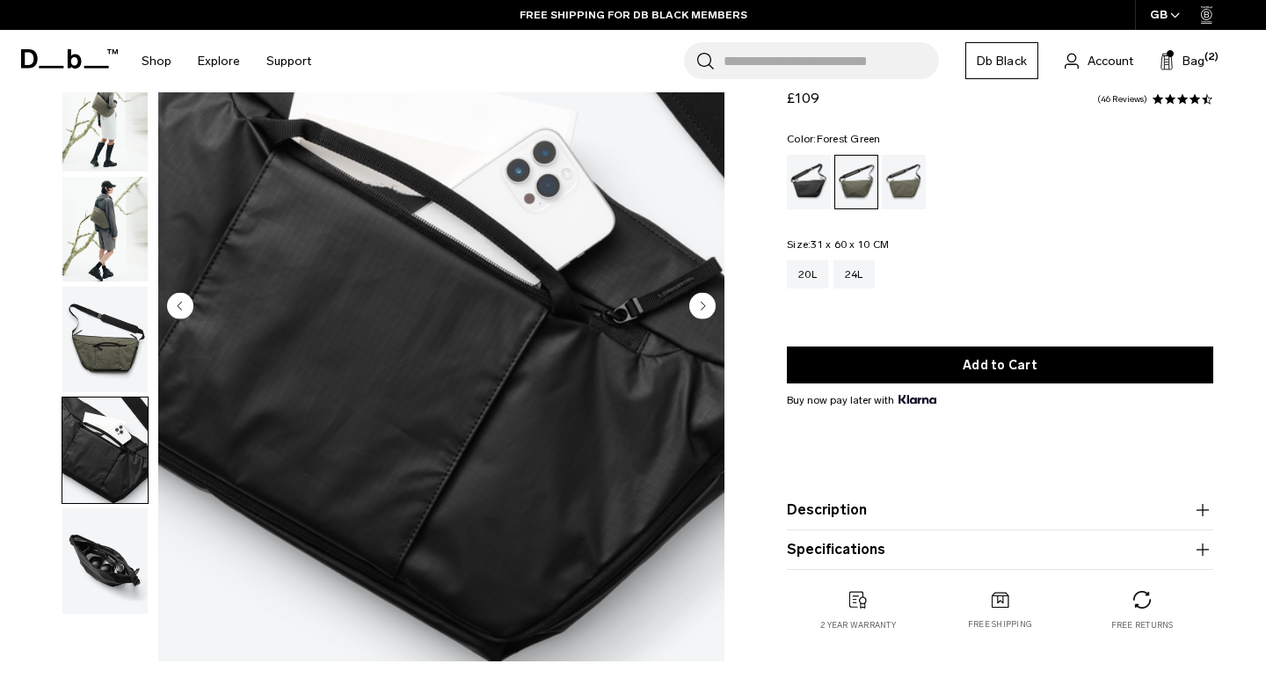
click at [105, 521] on img "button" at bounding box center [104, 560] width 85 height 105
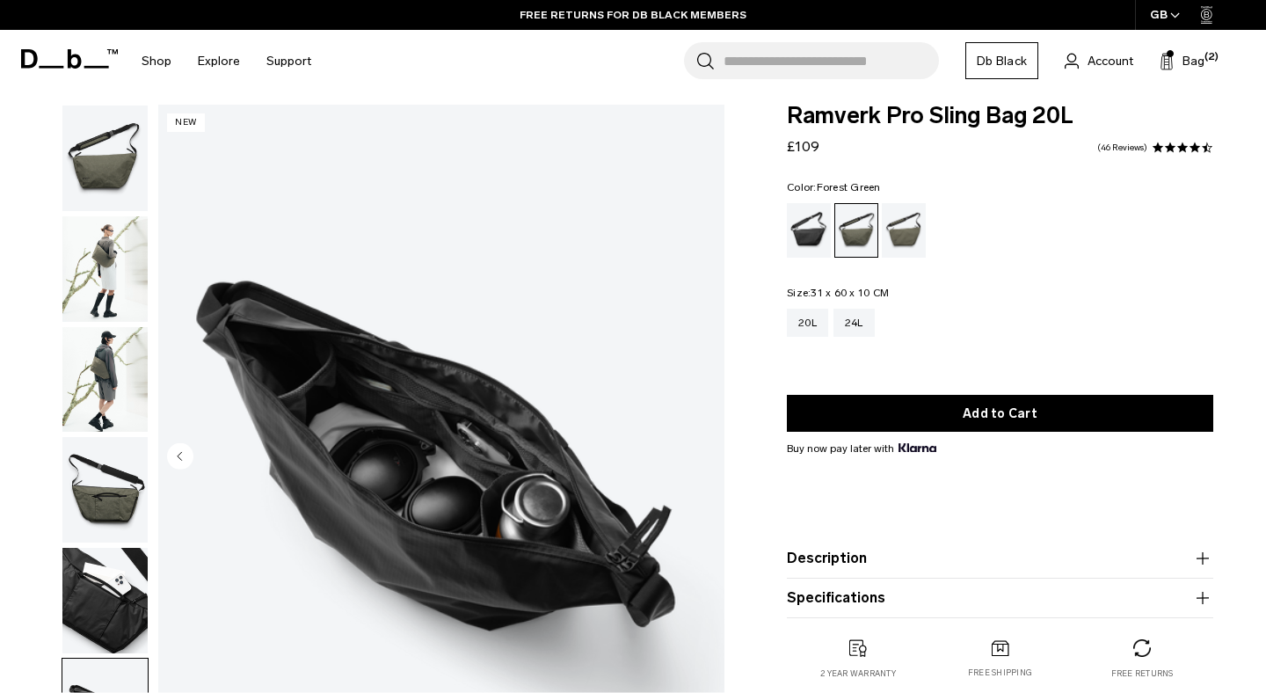
scroll to position [107, 0]
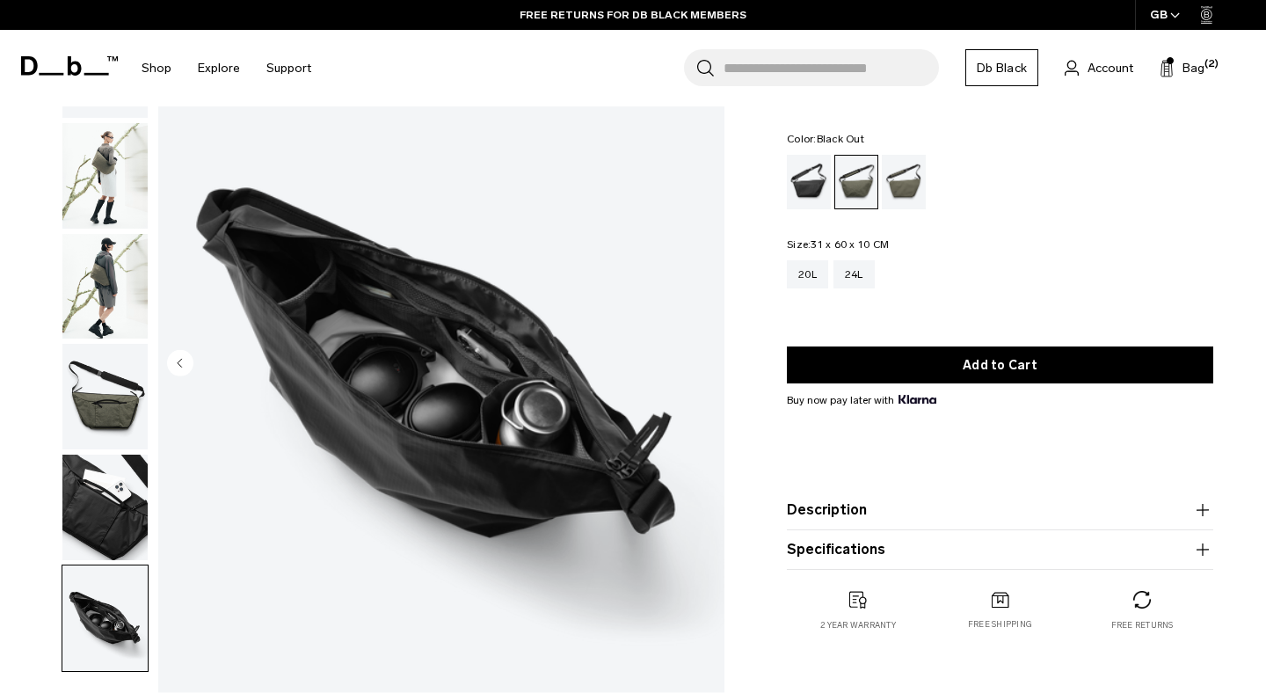
click at [806, 188] on div "Black Out" at bounding box center [809, 182] width 45 height 55
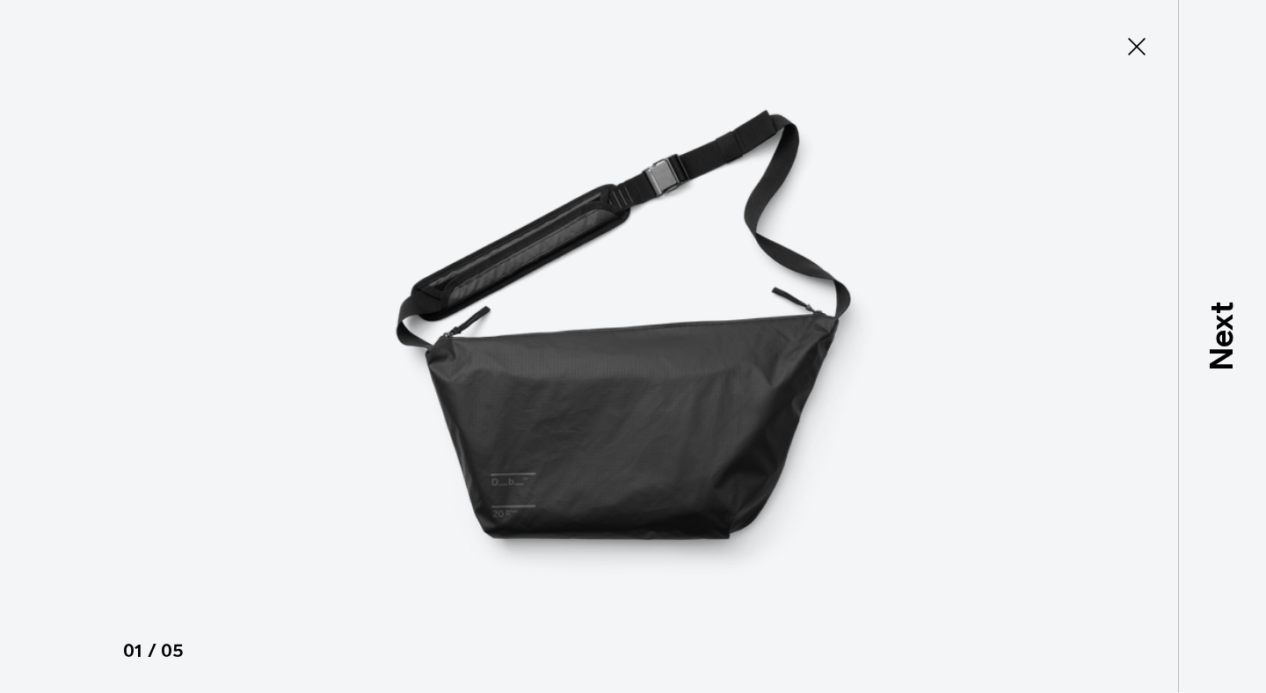
type button "Close"
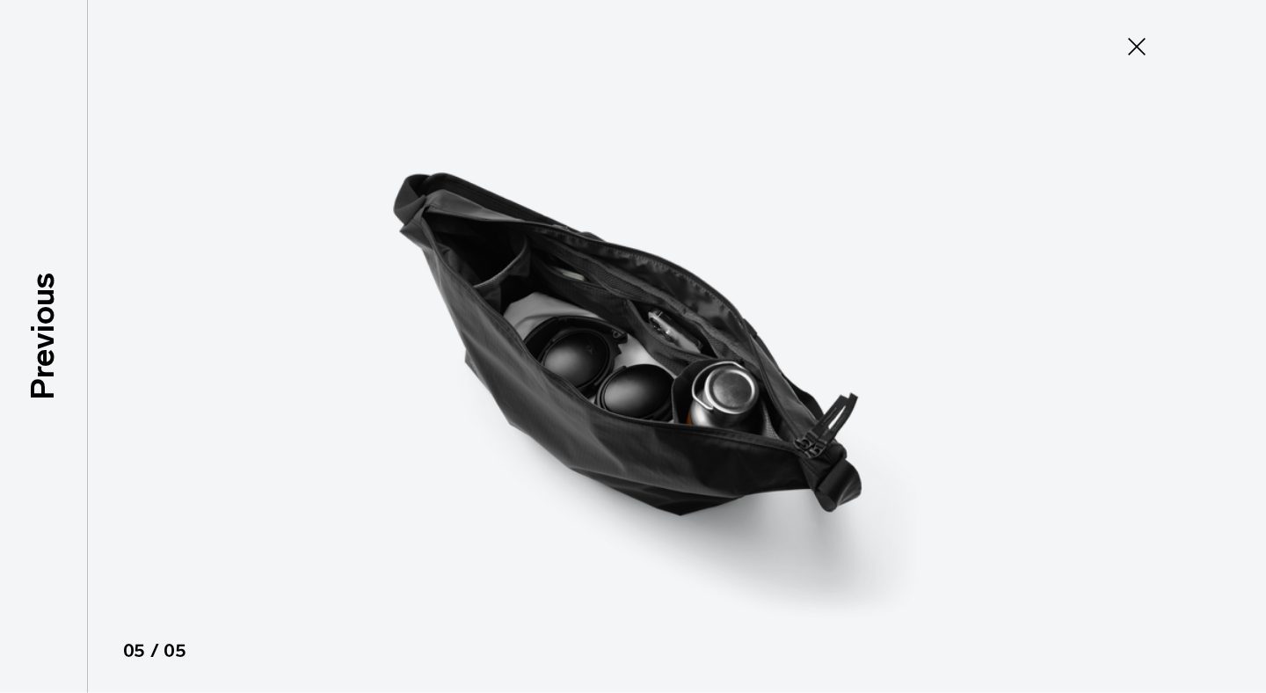
click at [1136, 44] on icon at bounding box center [1137, 47] width 28 height 28
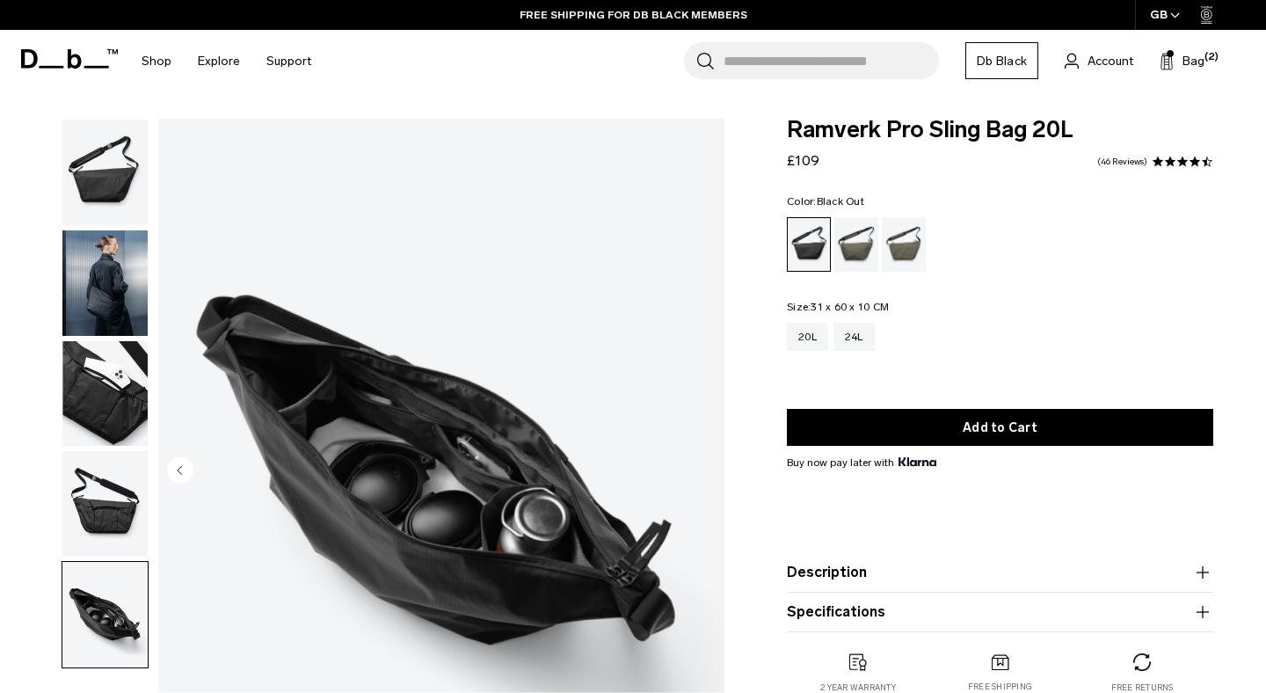
click at [127, 201] on img "button" at bounding box center [104, 172] width 85 height 105
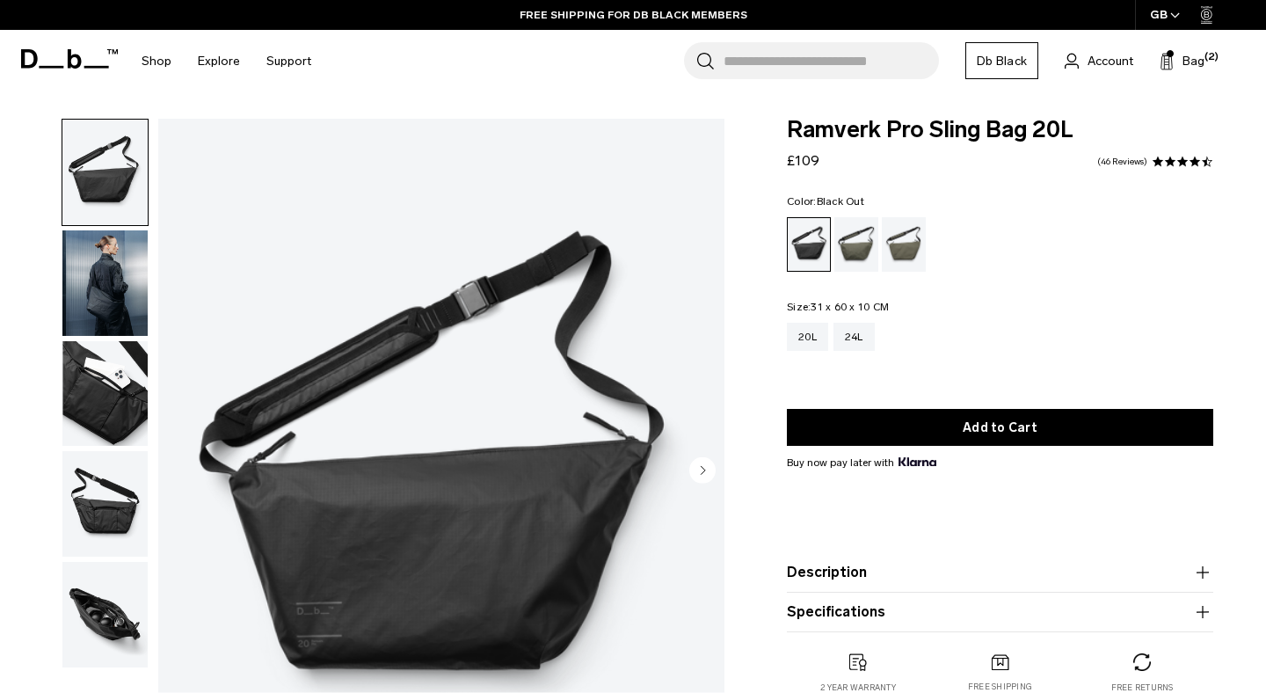
click at [116, 265] on img "button" at bounding box center [104, 282] width 85 height 105
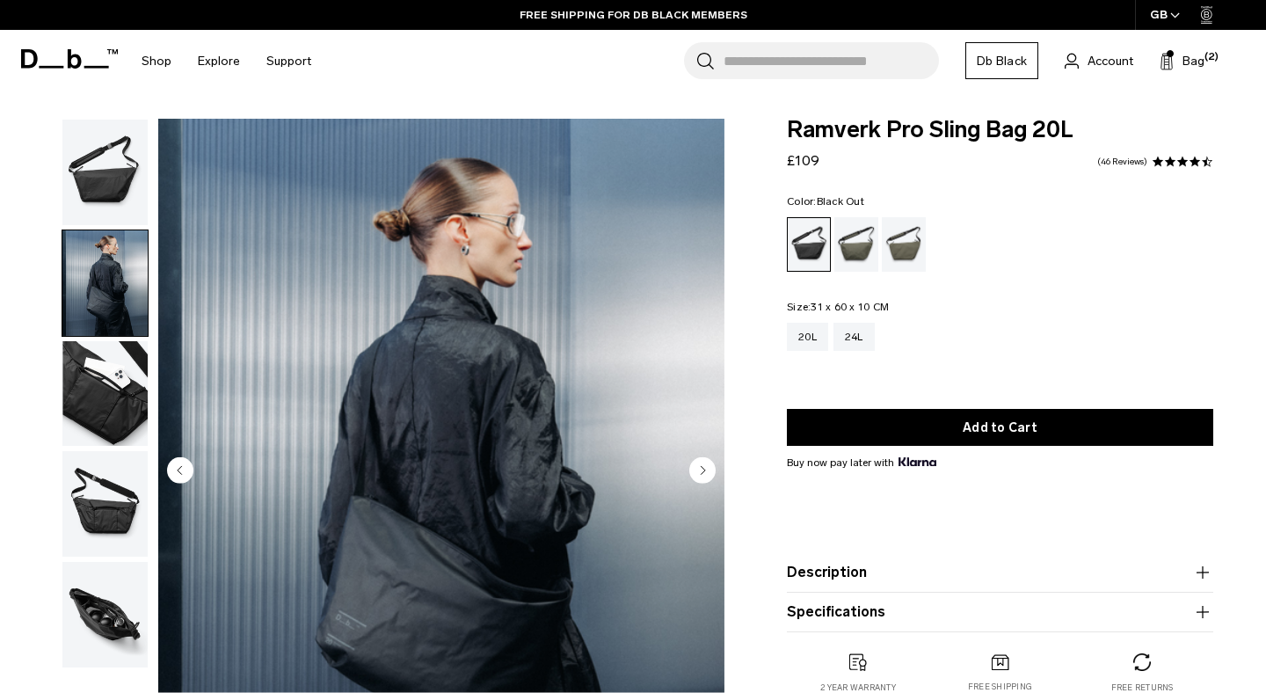
click at [114, 364] on img "button" at bounding box center [104, 393] width 85 height 105
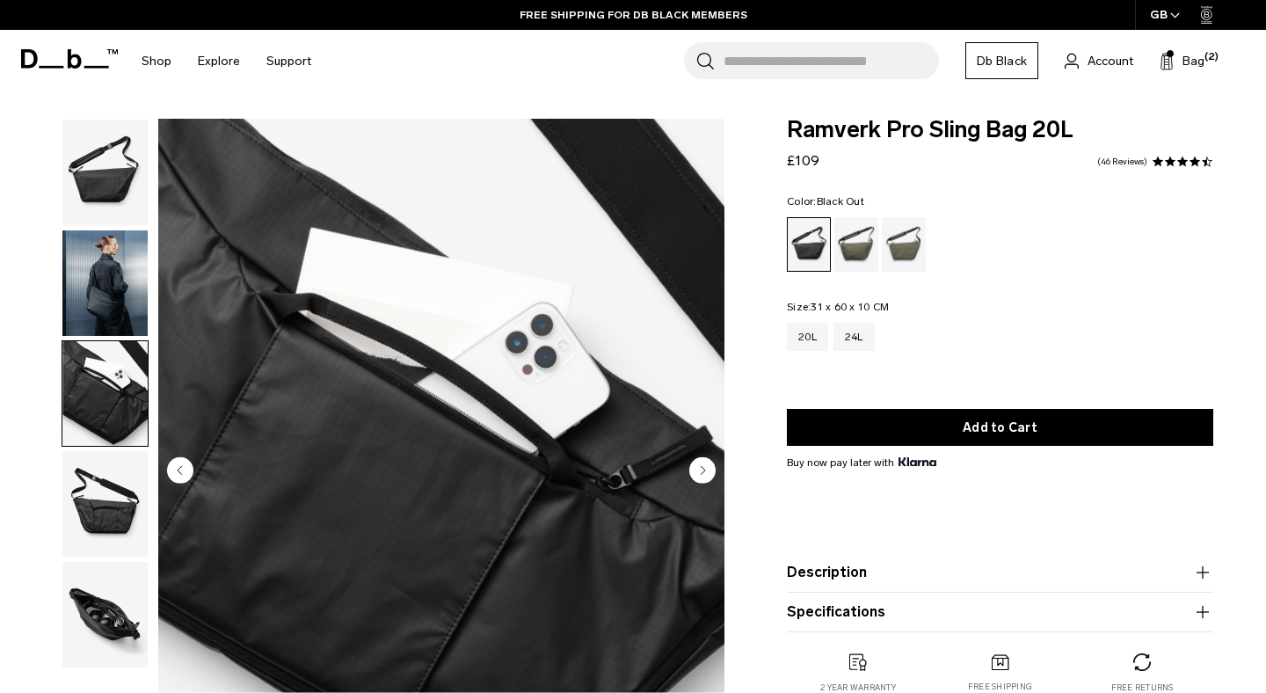
click at [112, 490] on img "button" at bounding box center [104, 503] width 85 height 105
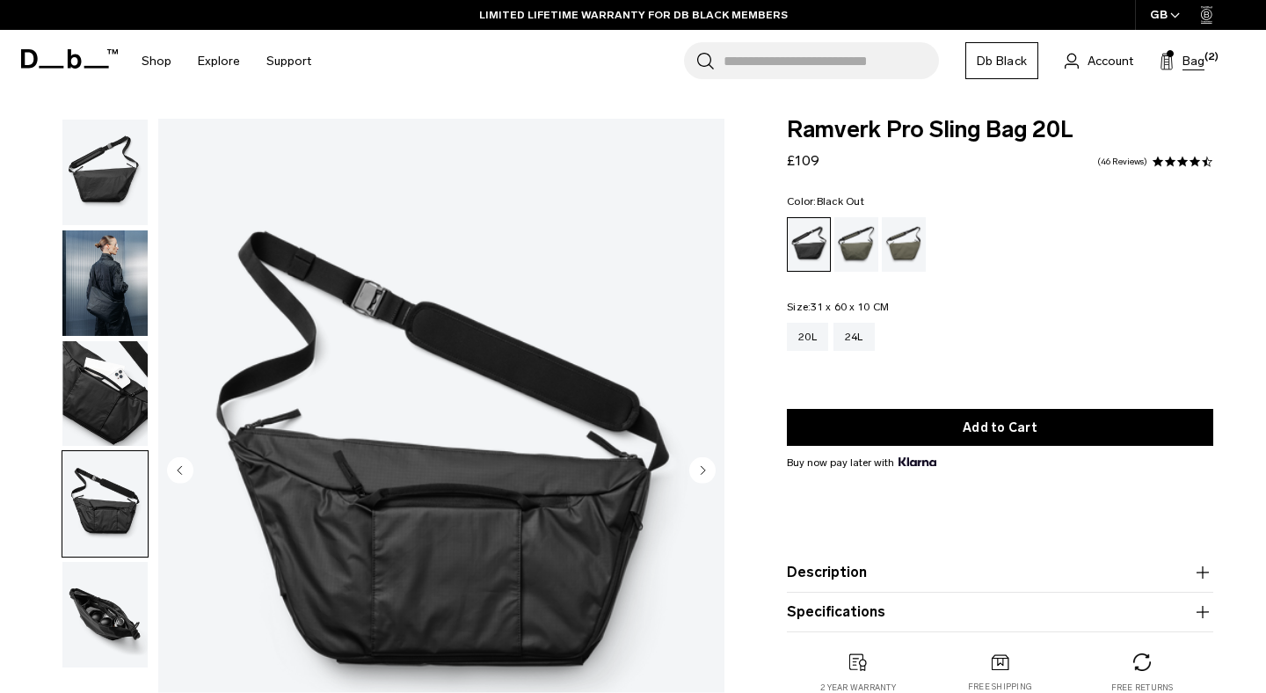
click at [1184, 60] on span "Bag" at bounding box center [1193, 61] width 22 height 18
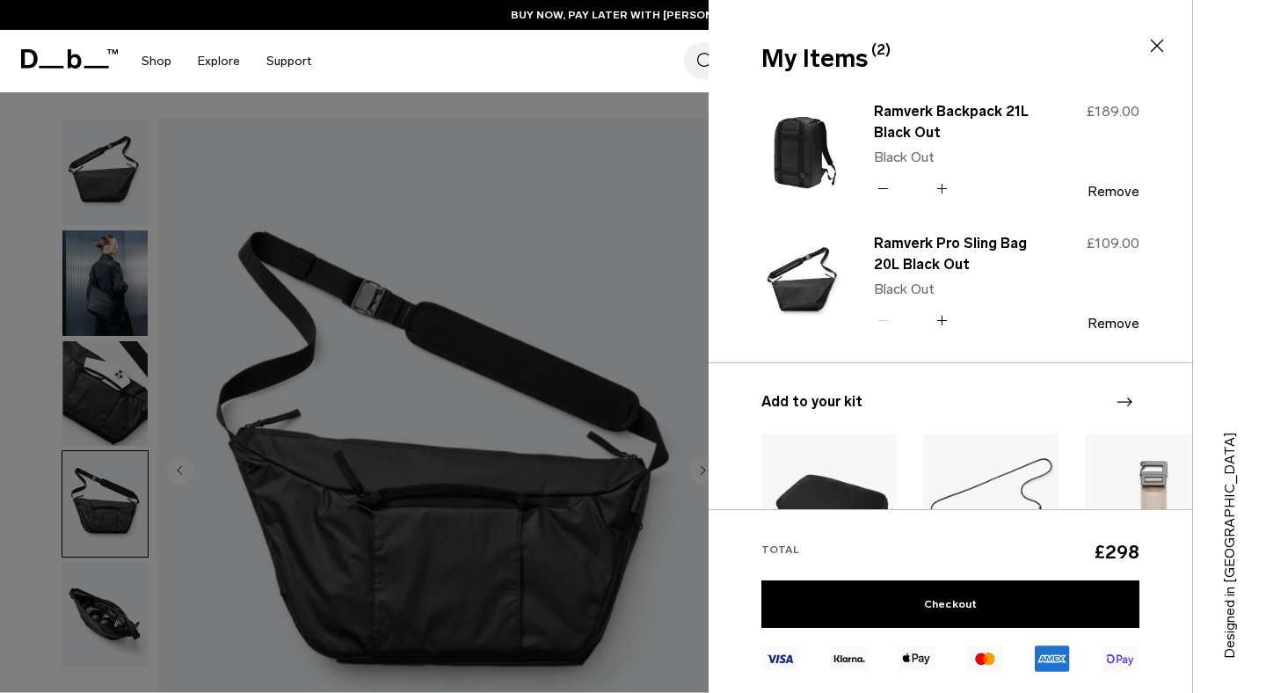
click at [610, 53] on div "Search for Bags, Luggage... Search Close Trending Products All Products Hugger …" at bounding box center [787, 61] width 927 height 62
click at [1153, 49] on icon at bounding box center [1156, 45] width 21 height 21
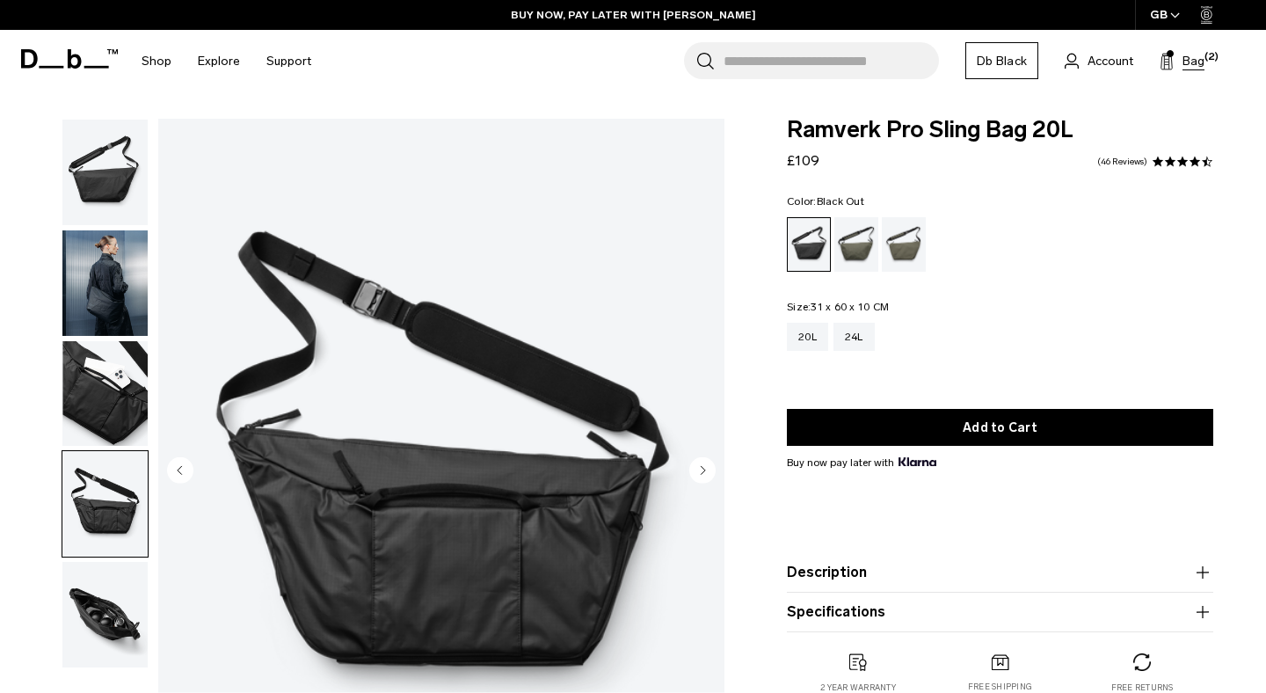
click at [1189, 61] on span "Bag" at bounding box center [1193, 61] width 22 height 18
